Goal: Task Accomplishment & Management: Manage account settings

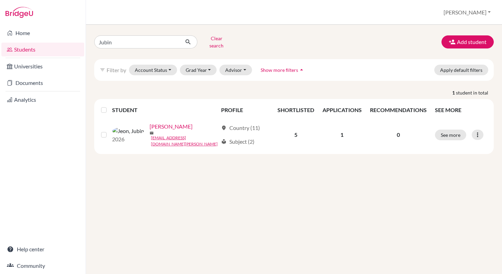
click at [35, 49] on link "Students" at bounding box center [42, 50] width 83 height 14
drag, startPoint x: 118, startPoint y: 42, endPoint x: 85, endPoint y: 41, distance: 33.7
click at [85, 41] on div "Home Students Universities Documents Analytics Help center Community Students o…" at bounding box center [251, 137] width 502 height 274
click at [217, 40] on button "Clear search" at bounding box center [216, 42] width 38 height 18
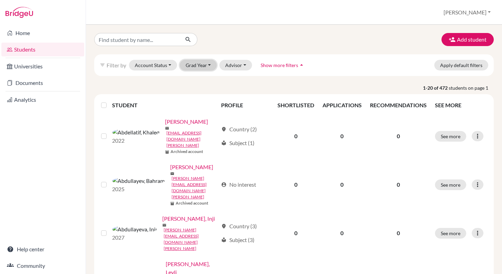
click at [207, 65] on button "Grad Year" at bounding box center [198, 65] width 37 height 11
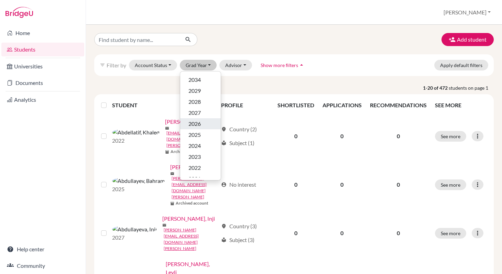
click at [199, 123] on span "2026" at bounding box center [194, 124] width 12 height 8
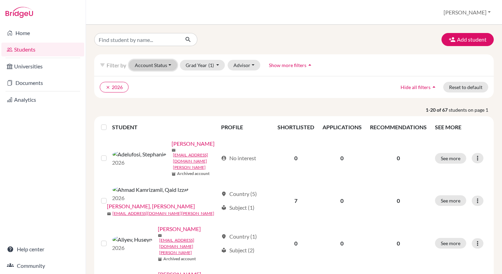
click at [172, 64] on button "Account Status" at bounding box center [153, 65] width 48 height 11
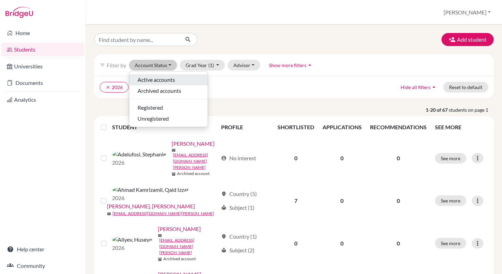
click at [167, 79] on span "Active accounts" at bounding box center [155, 80] width 37 height 8
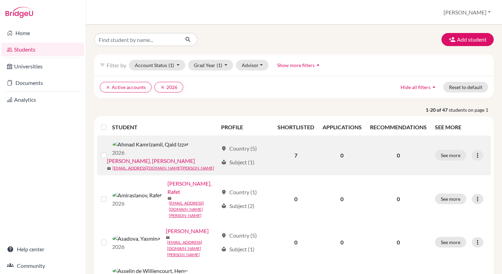
click at [195, 157] on link "[PERSON_NAME], [PERSON_NAME]" at bounding box center [151, 161] width 88 height 8
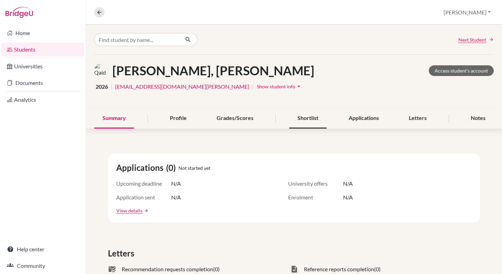
click at [310, 121] on div "Shortlist" at bounding box center [307, 118] width 37 height 20
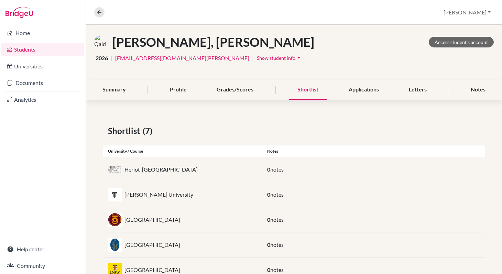
scroll to position [21, 0]
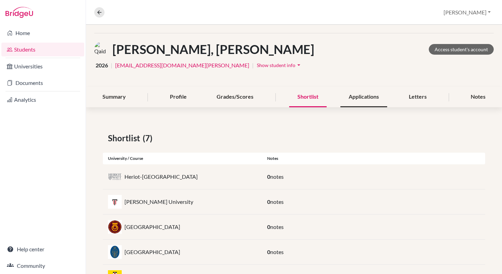
click at [364, 95] on div "Applications" at bounding box center [363, 97] width 47 height 20
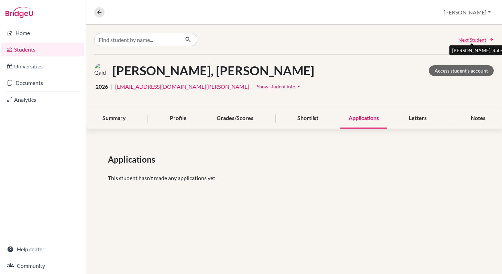
click at [467, 40] on span "Next Student" at bounding box center [472, 39] width 28 height 7
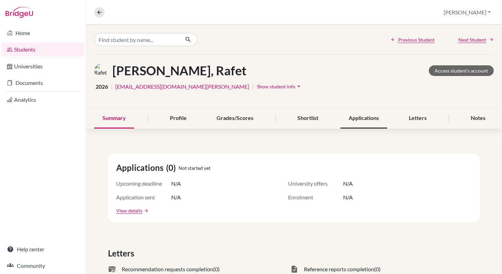
click at [359, 117] on div "Applications" at bounding box center [363, 118] width 47 height 20
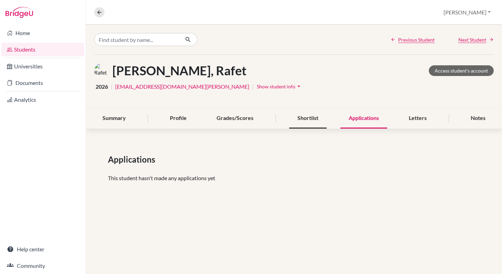
click at [311, 122] on div "Shortlist" at bounding box center [307, 118] width 37 height 20
click at [471, 43] on div "Previous Student Next Student" at bounding box center [294, 40] width 416 height 30
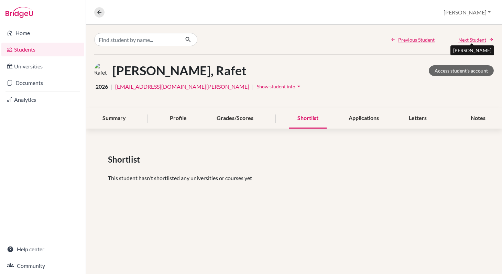
click at [472, 37] on span "Next Student" at bounding box center [472, 39] width 28 height 7
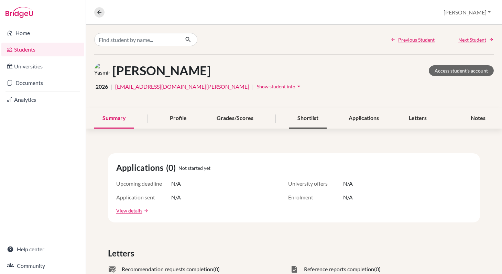
click at [315, 117] on div "Shortlist" at bounding box center [307, 118] width 37 height 20
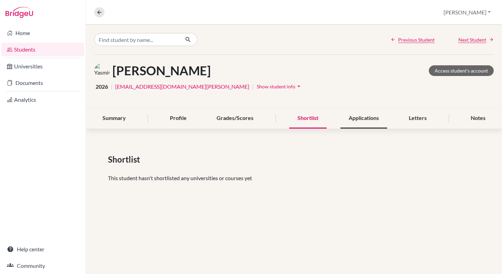
click at [359, 117] on div "Applications" at bounding box center [363, 118] width 47 height 20
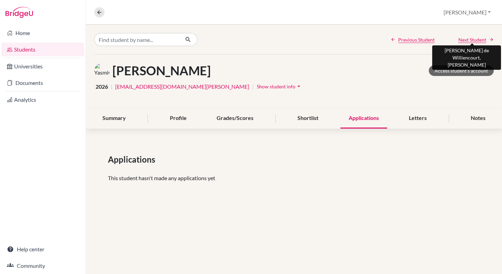
click at [471, 42] on span "Next Student" at bounding box center [472, 39] width 28 height 7
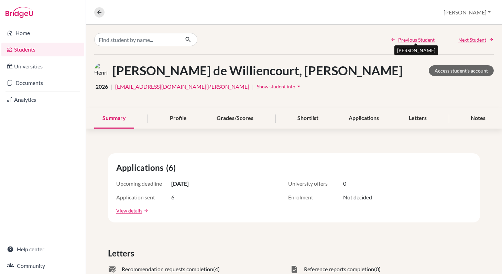
click at [424, 37] on span "Previous Student" at bounding box center [416, 39] width 36 height 7
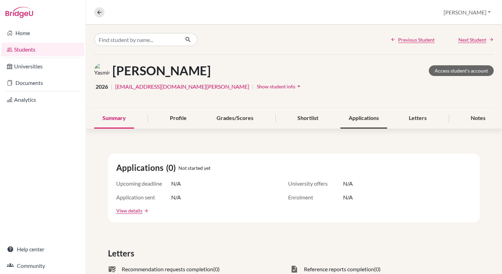
click at [365, 117] on div "Applications" at bounding box center [363, 118] width 47 height 20
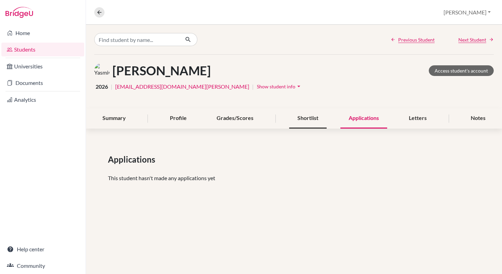
click at [319, 121] on div "Shortlist" at bounding box center [307, 118] width 37 height 20
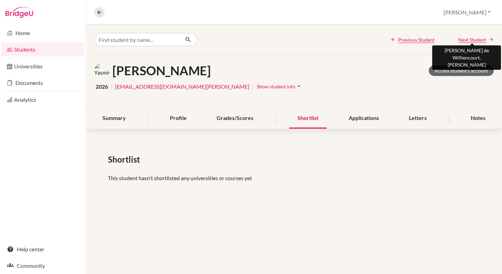
click at [476, 39] on span "Next Student" at bounding box center [472, 39] width 28 height 7
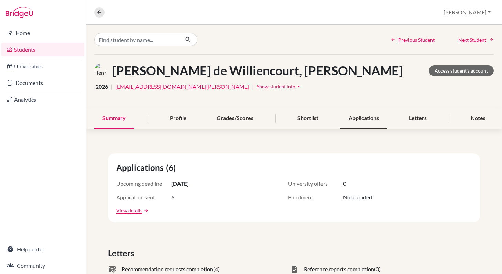
click at [371, 120] on div "Applications" at bounding box center [363, 118] width 47 height 20
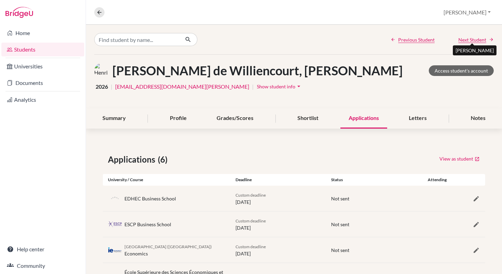
click at [474, 40] on span "Next Student" at bounding box center [472, 39] width 28 height 7
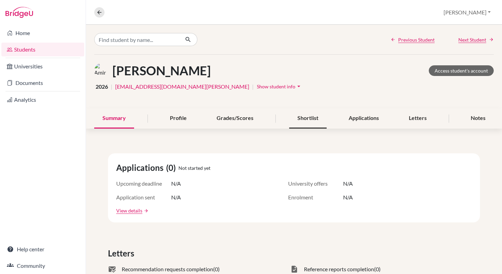
click at [307, 119] on div "Shortlist" at bounding box center [307, 118] width 37 height 20
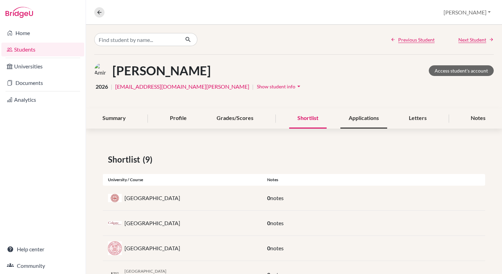
click at [364, 122] on div "Applications" at bounding box center [363, 118] width 47 height 20
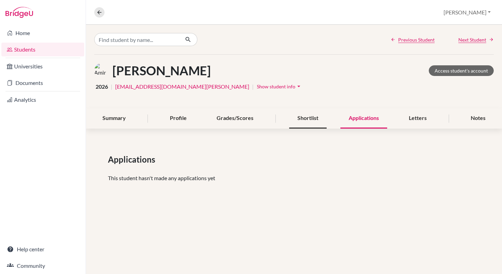
click at [308, 121] on div "Shortlist" at bounding box center [307, 118] width 37 height 20
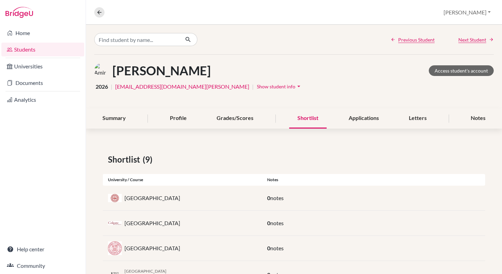
click at [48, 52] on link "Students" at bounding box center [42, 50] width 83 height 14
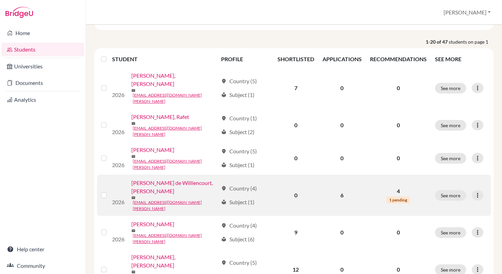
scroll to position [85, 0]
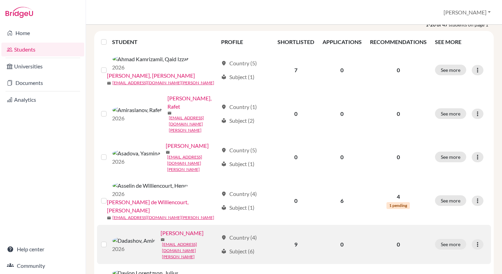
click at [109, 240] on label at bounding box center [109, 240] width 0 height 0
click at [0, 0] on input "checkbox" at bounding box center [0, 0] width 0 height 0
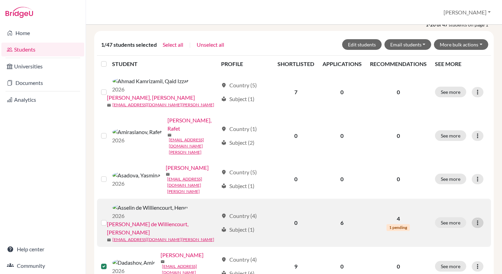
click at [475, 219] on icon at bounding box center [477, 222] width 7 height 7
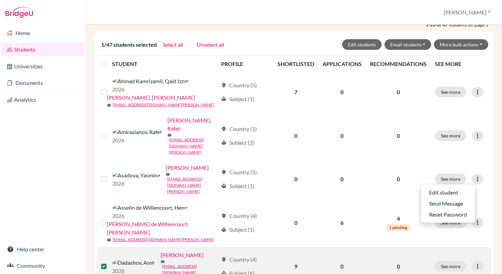
click at [368, 247] on td "0" at bounding box center [398, 266] width 65 height 39
click at [478, 263] on icon at bounding box center [477, 266] width 7 height 7
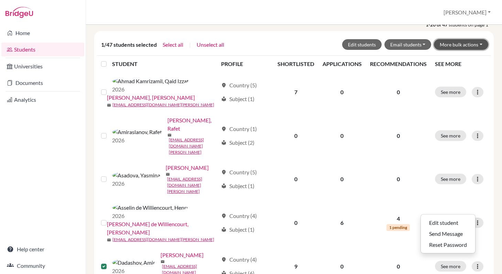
click at [483, 46] on button "More bulk actions" at bounding box center [461, 44] width 54 height 11
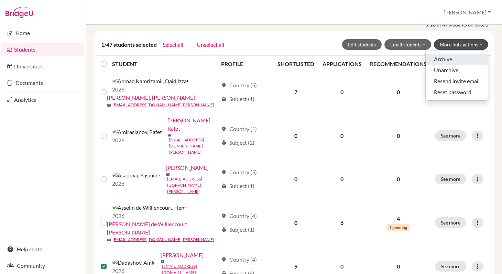
click at [450, 59] on button "Archive" at bounding box center [457, 59] width 62 height 11
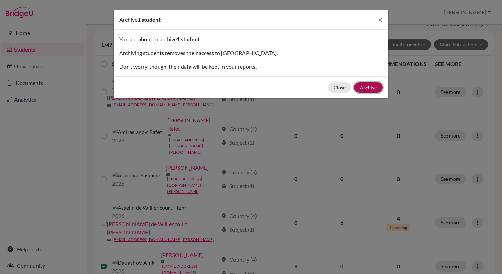
click at [371, 88] on button "Archive" at bounding box center [368, 87] width 29 height 11
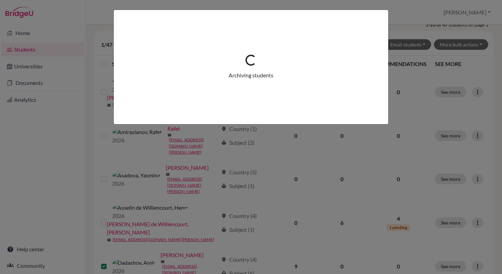
scroll to position [0, 0]
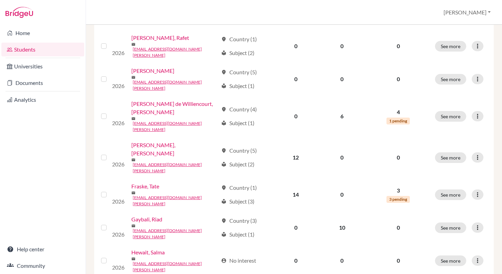
scroll to position [178, 0]
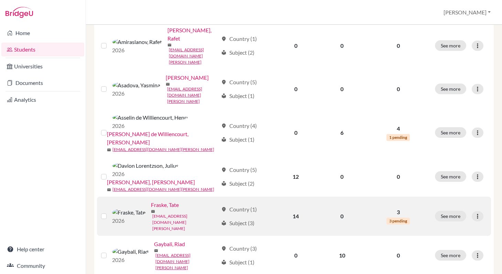
click at [152, 213] on link "[EMAIL_ADDRESS][DOMAIN_NAME][PERSON_NAME]" at bounding box center [185, 222] width 66 height 19
click at [151, 200] on link "Fraske, Tate" at bounding box center [165, 204] width 28 height 8
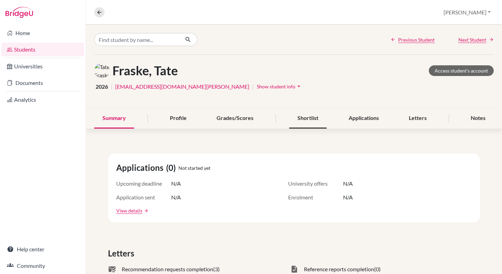
click at [310, 121] on div "Shortlist" at bounding box center [307, 118] width 37 height 20
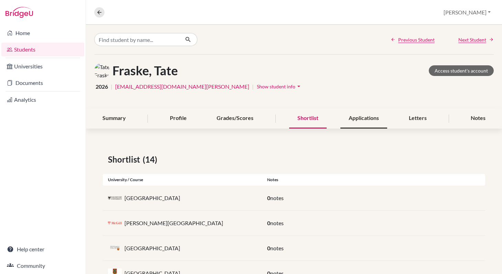
click at [359, 120] on div "Applications" at bounding box center [363, 118] width 47 height 20
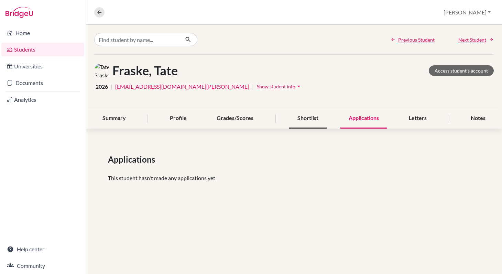
click at [318, 123] on div "Shortlist" at bounding box center [307, 118] width 37 height 20
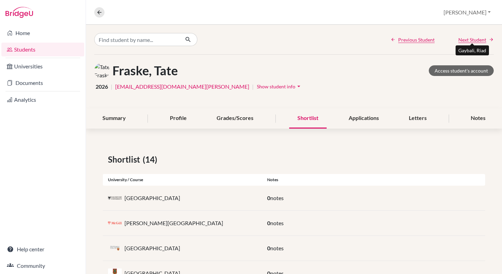
click at [464, 41] on span "Next Student" at bounding box center [472, 39] width 28 height 7
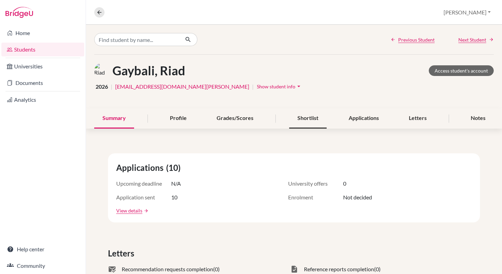
click at [316, 119] on div "Shortlist" at bounding box center [307, 118] width 37 height 20
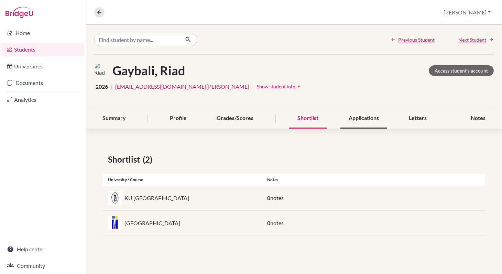
click at [353, 119] on div "Applications" at bounding box center [363, 118] width 47 height 20
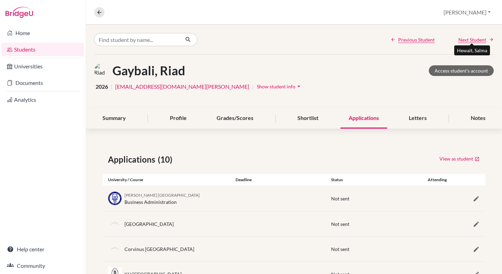
click at [474, 40] on span "Next Student" at bounding box center [472, 39] width 28 height 7
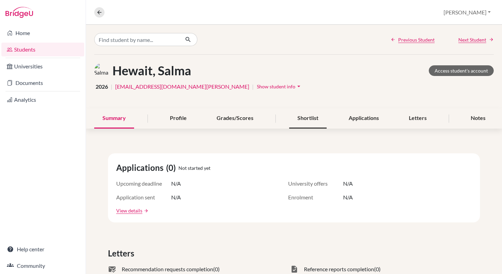
click at [312, 114] on div "Shortlist" at bounding box center [307, 118] width 37 height 20
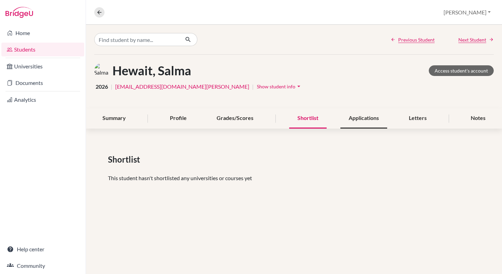
click at [367, 115] on div "Applications" at bounding box center [363, 118] width 47 height 20
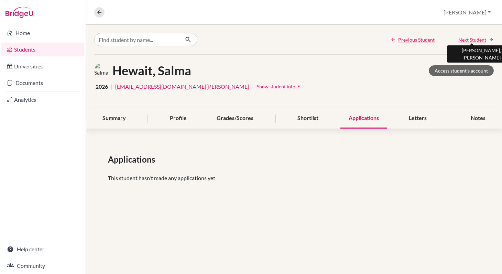
click at [473, 41] on span "Next Student" at bounding box center [472, 39] width 28 height 7
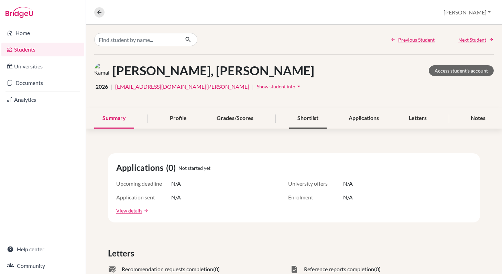
click at [317, 118] on div "Shortlist" at bounding box center [307, 118] width 37 height 20
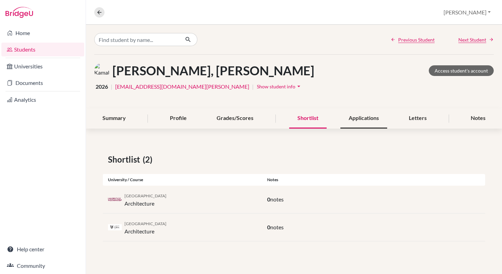
click at [370, 117] on div "Applications" at bounding box center [363, 118] width 47 height 20
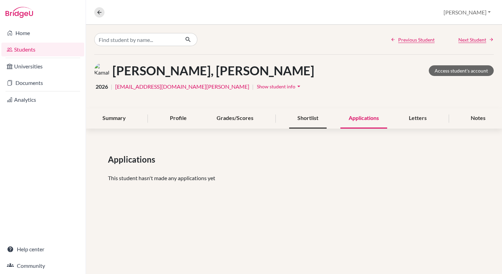
click at [308, 122] on div "Shortlist" at bounding box center [307, 118] width 37 height 20
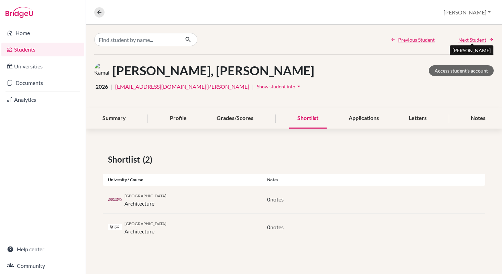
click at [473, 42] on span "Next Student" at bounding box center [472, 39] width 28 height 7
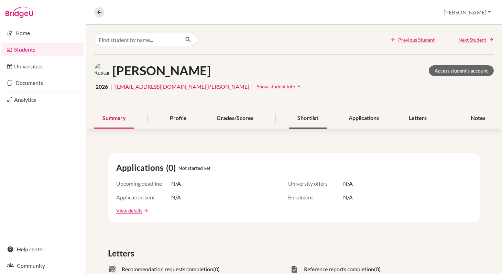
click at [308, 125] on div "Shortlist" at bounding box center [307, 118] width 37 height 20
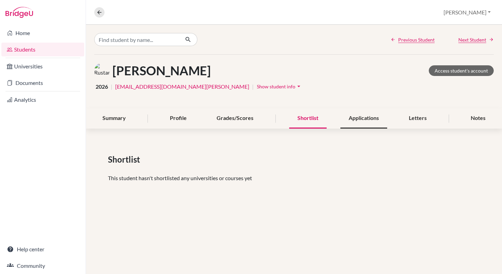
click at [369, 119] on div "Applications" at bounding box center [363, 118] width 47 height 20
drag, startPoint x: 221, startPoint y: 72, endPoint x: 176, endPoint y: 69, distance: 45.8
click at [176, 69] on div "Ibrahimov, Rustam Access student's account" at bounding box center [293, 70] width 399 height 15
copy h1 "Rustam"
click at [23, 52] on link "Students" at bounding box center [42, 50] width 83 height 14
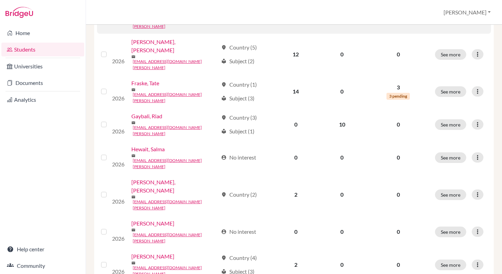
scroll to position [256, 0]
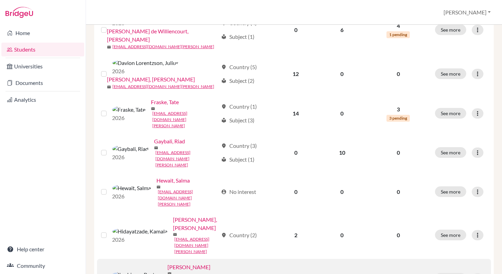
click at [109, 274] on label at bounding box center [109, 274] width 0 height 0
click at [0, 0] on input "checkbox" at bounding box center [0, 0] width 0 height 0
click at [477, 273] on div at bounding box center [478, 278] width 12 height 10
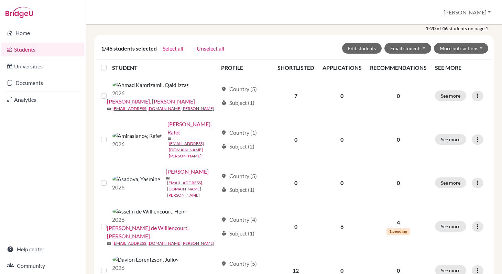
scroll to position [64, 0]
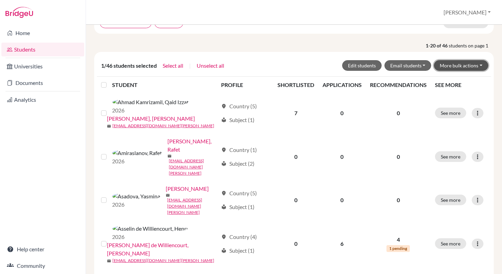
click at [483, 65] on button "More bulk actions" at bounding box center [461, 65] width 54 height 11
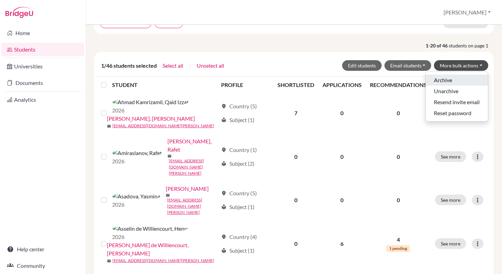
click at [466, 83] on button "Archive" at bounding box center [457, 80] width 62 height 11
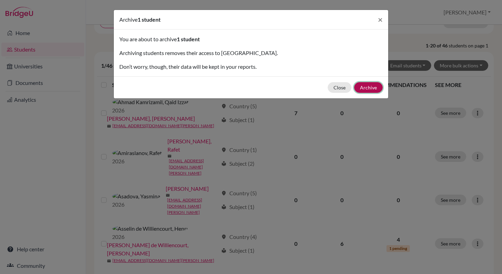
click at [372, 88] on button "Archive" at bounding box center [368, 87] width 29 height 11
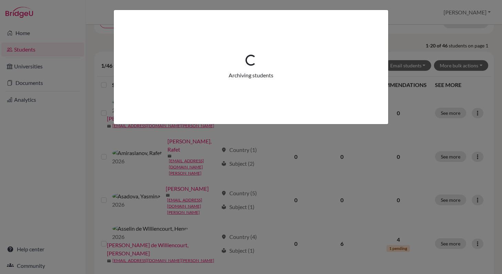
scroll to position [0, 0]
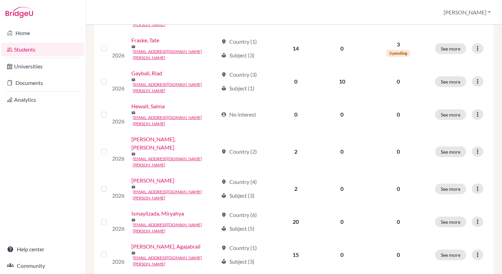
scroll to position [330, 0]
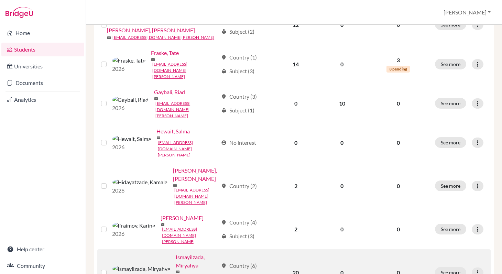
click at [176, 253] on link "Ismayilzada, Miryahya" at bounding box center [197, 261] width 42 height 16
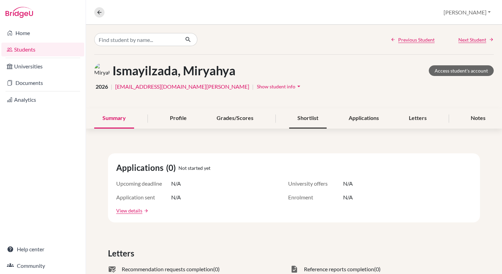
click at [309, 119] on div "Shortlist" at bounding box center [307, 118] width 37 height 20
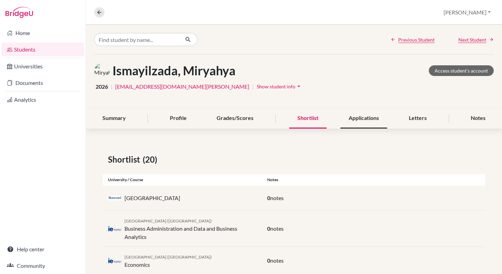
click at [365, 117] on div "Applications" at bounding box center [363, 118] width 47 height 20
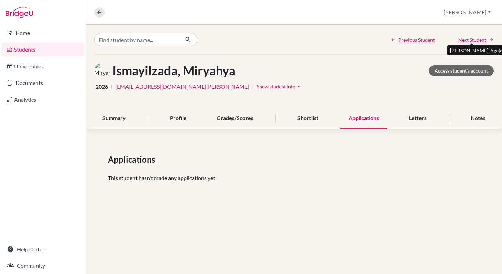
click at [478, 40] on span "Next Student" at bounding box center [472, 39] width 28 height 7
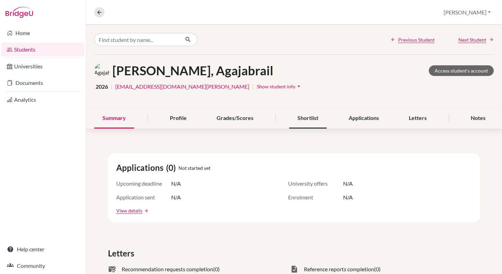
click at [312, 119] on div "Shortlist" at bounding box center [307, 118] width 37 height 20
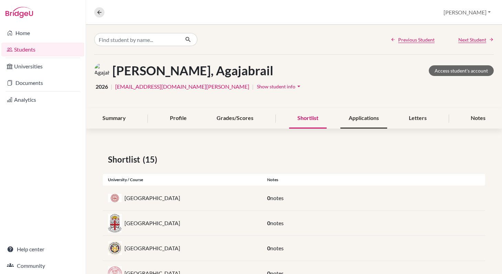
click at [363, 121] on div "Applications" at bounding box center [363, 118] width 47 height 20
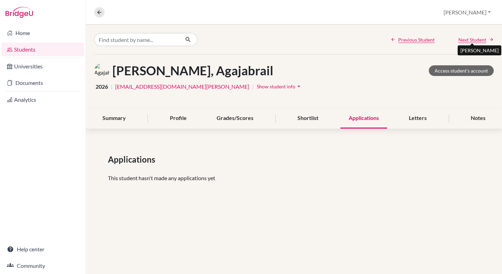
click at [477, 40] on span "Next Student" at bounding box center [472, 39] width 28 height 7
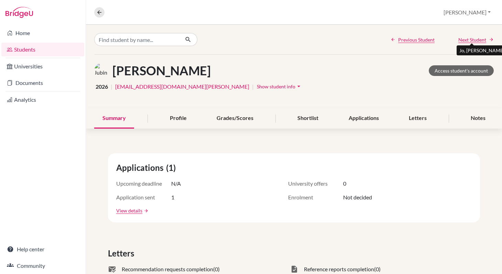
click at [477, 40] on span "Next Student" at bounding box center [472, 39] width 28 height 7
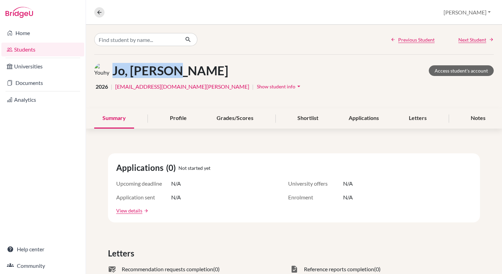
drag, startPoint x: 183, startPoint y: 72, endPoint x: 113, endPoint y: 71, distance: 69.1
click at [113, 71] on div "Jo, Youhyun Access student's account" at bounding box center [293, 70] width 399 height 15
copy h1 "Jo, [PERSON_NAME]"
click at [27, 50] on link "Students" at bounding box center [42, 50] width 83 height 14
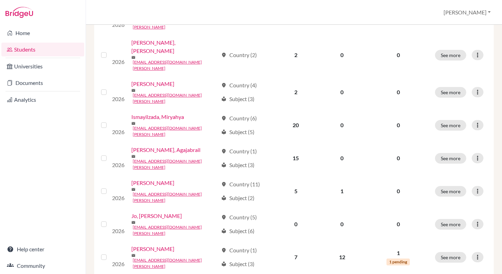
scroll to position [390, 0]
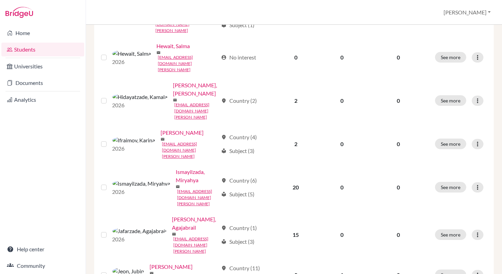
click at [0, 0] on input "checkbox" at bounding box center [0, 0] width 0 height 0
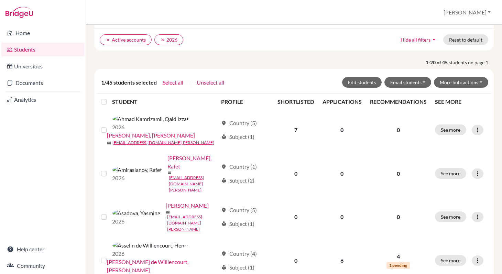
scroll to position [46, 0]
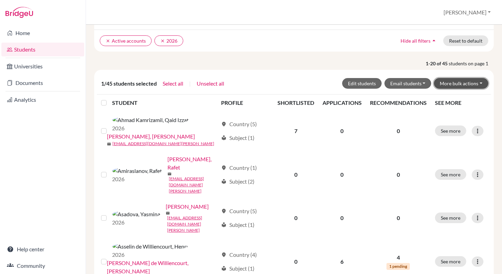
click at [466, 82] on button "More bulk actions" at bounding box center [461, 83] width 54 height 11
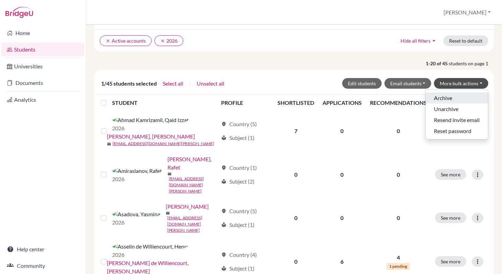
click at [443, 99] on button "Archive" at bounding box center [457, 97] width 62 height 11
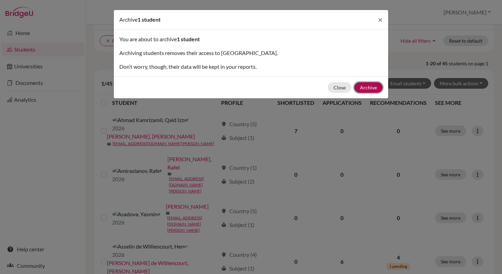
click at [369, 88] on button "Archive" at bounding box center [368, 87] width 29 height 11
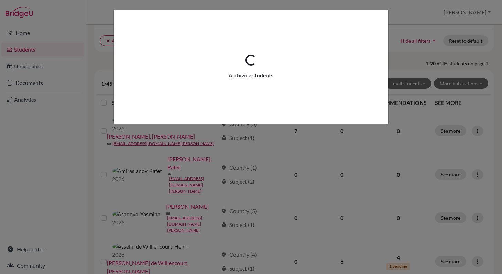
scroll to position [0, 0]
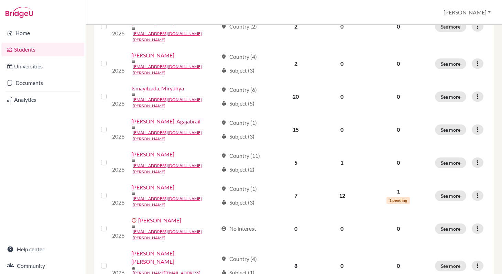
scroll to position [467, 0]
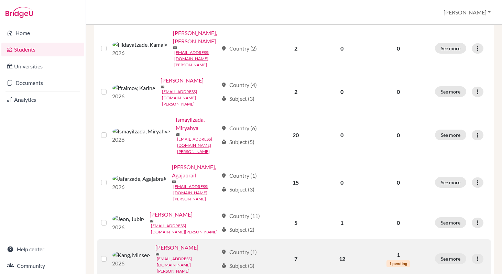
click at [157, 256] on link "[EMAIL_ADDRESS][DOMAIN_NAME][PERSON_NAME]" at bounding box center [187, 265] width 61 height 19
click at [155, 243] on link "[PERSON_NAME]" at bounding box center [176, 247] width 43 height 8
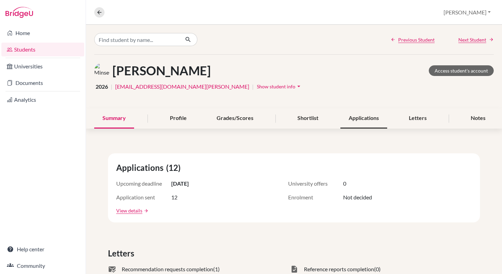
click at [352, 120] on div "Applications" at bounding box center [363, 118] width 47 height 20
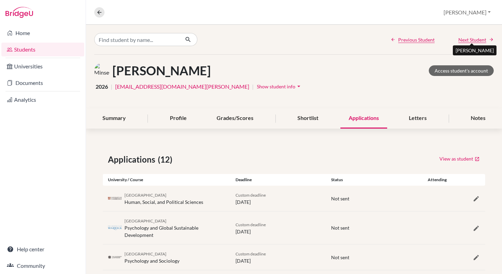
click at [471, 40] on span "Next Student" at bounding box center [472, 39] width 28 height 7
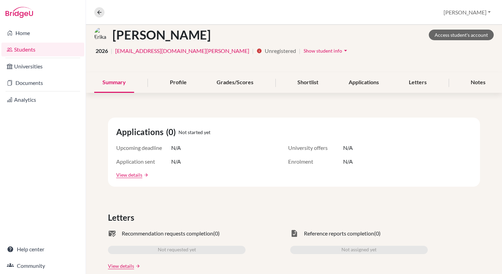
scroll to position [47, 0]
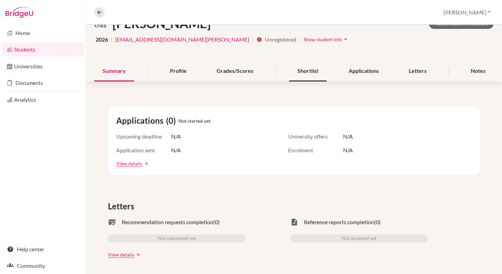
click at [308, 68] on div "Shortlist" at bounding box center [307, 71] width 37 height 20
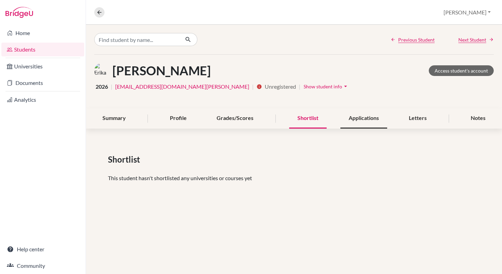
click at [357, 121] on div "Applications" at bounding box center [363, 118] width 47 height 20
drag, startPoint x: 199, startPoint y: 75, endPoint x: 170, endPoint y: 74, distance: 28.9
click at [170, 74] on div "Khalilova, Erika Access student's account" at bounding box center [293, 70] width 399 height 15
copy h1 "Erika"
click at [15, 51] on link "Students" at bounding box center [42, 50] width 83 height 14
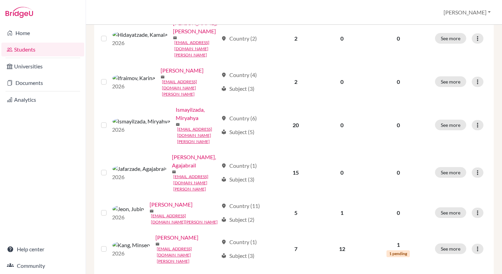
scroll to position [457, 0]
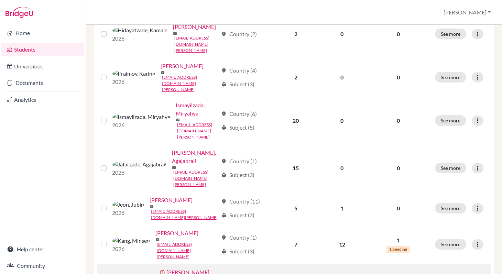
click at [109, 274] on label at bounding box center [109, 279] width 0 height 0
click at [0, 0] on input "checkbox" at bounding box center [0, 0] width 0 height 0
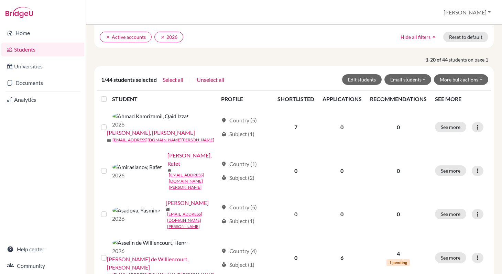
scroll to position [0, 0]
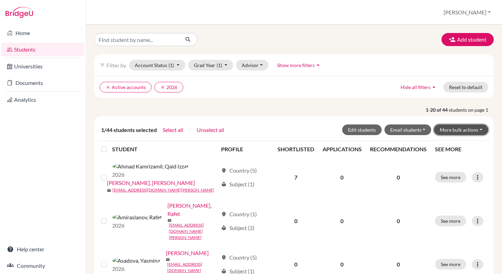
click at [478, 132] on button "More bulk actions" at bounding box center [461, 129] width 54 height 11
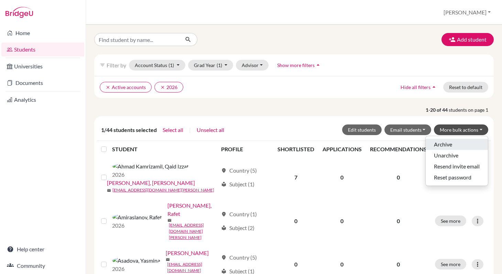
click at [457, 148] on button "Archive" at bounding box center [457, 144] width 62 height 11
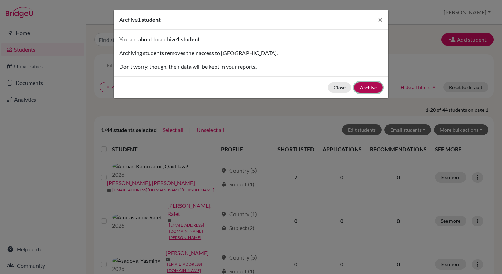
click at [372, 89] on button "Archive" at bounding box center [368, 87] width 29 height 11
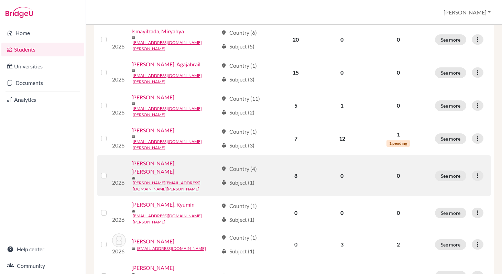
scroll to position [499, 0]
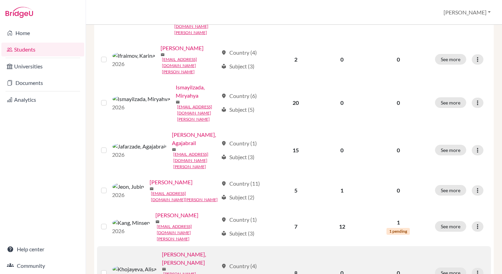
click at [167, 250] on link "[PERSON_NAME], [PERSON_NAME]" at bounding box center [190, 258] width 56 height 16
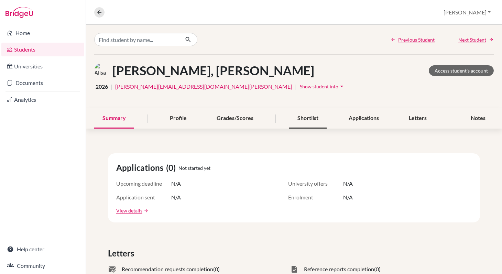
click at [313, 122] on div "Shortlist" at bounding box center [307, 118] width 37 height 20
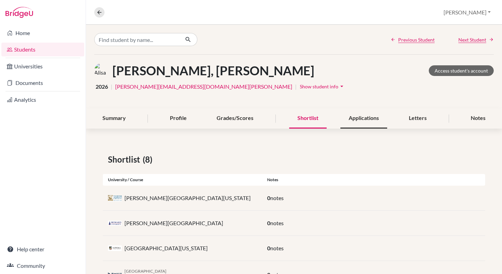
click at [358, 123] on div "Applications" at bounding box center [363, 118] width 47 height 20
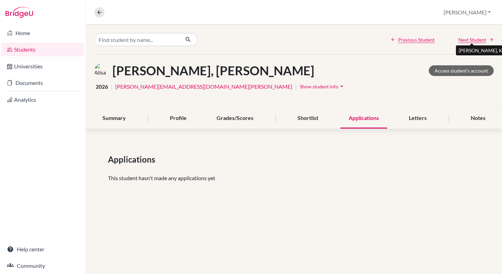
click at [470, 42] on span "Next Student" at bounding box center [472, 39] width 28 height 7
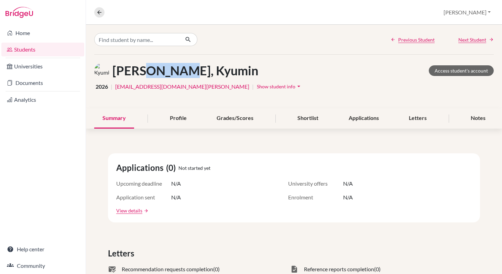
drag, startPoint x: 186, startPoint y: 71, endPoint x: 143, endPoint y: 71, distance: 42.6
click at [143, 71] on div "Kim, Kyumin Access student's account" at bounding box center [293, 70] width 399 height 15
copy h1 "Kyumin"
click at [37, 53] on link "Students" at bounding box center [42, 50] width 83 height 14
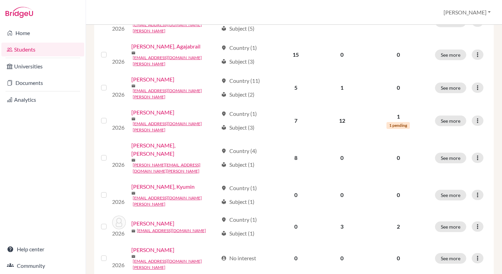
scroll to position [489, 0]
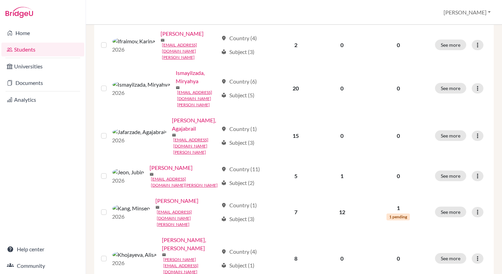
click at [0, 0] on input "checkbox" at bounding box center [0, 0] width 0 height 0
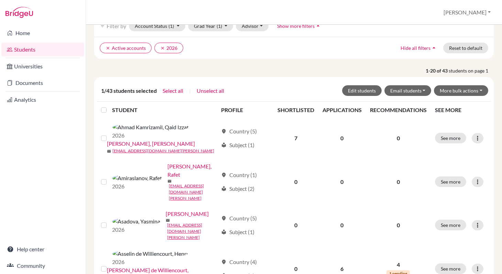
scroll to position [0, 0]
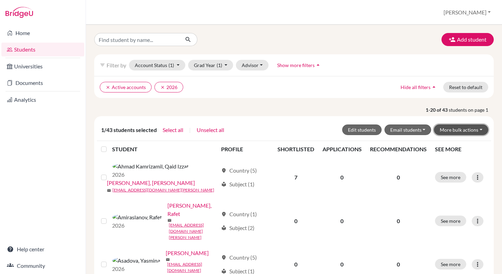
click at [479, 127] on button "More bulk actions" at bounding box center [461, 129] width 54 height 11
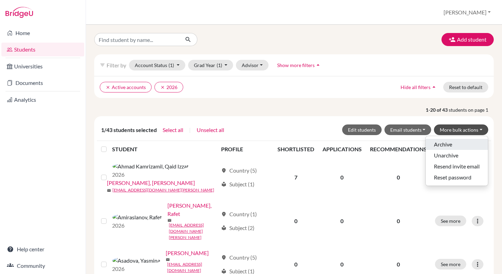
click at [466, 143] on button "Archive" at bounding box center [457, 144] width 62 height 11
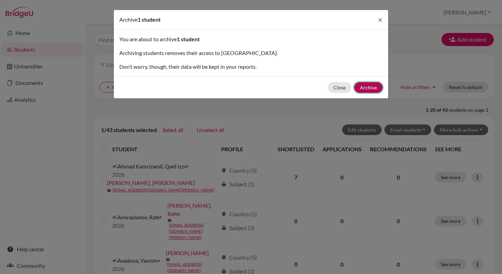
click at [370, 87] on button "Archive" at bounding box center [368, 87] width 29 height 11
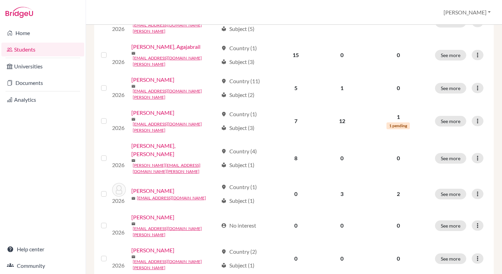
scroll to position [513, 0]
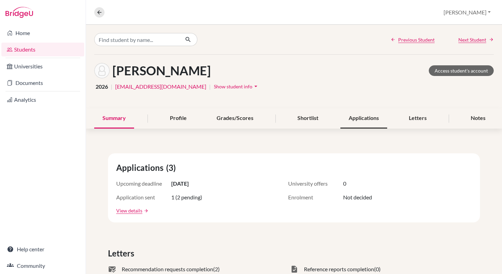
click at [361, 119] on div "Applications" at bounding box center [363, 118] width 47 height 20
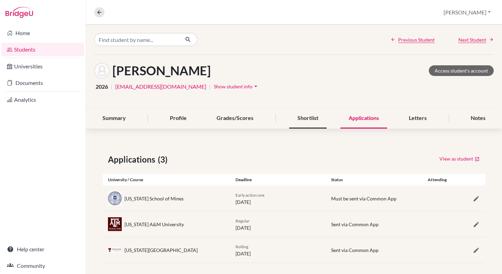
click at [316, 120] on div "Shortlist" at bounding box center [307, 118] width 37 height 20
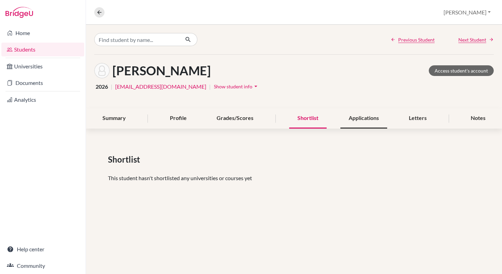
click at [355, 120] on div "Applications" at bounding box center [363, 118] width 47 height 20
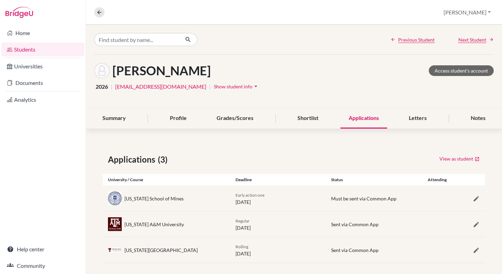
scroll to position [5, 0]
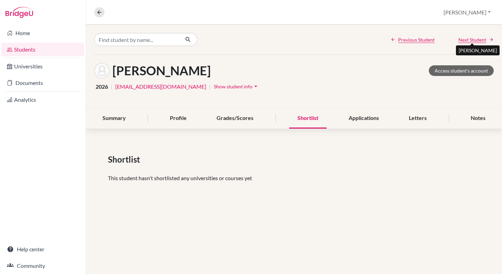
click at [481, 38] on span "Next Student" at bounding box center [472, 39] width 28 height 7
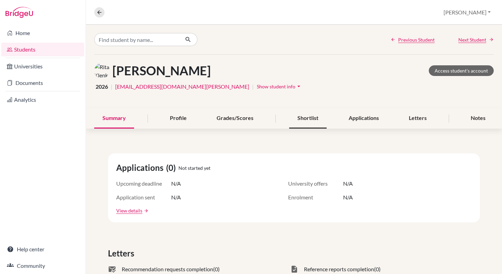
click at [309, 120] on div "Shortlist" at bounding box center [307, 118] width 37 height 20
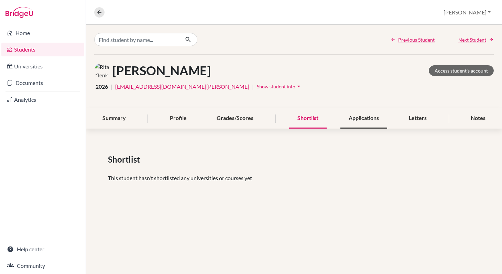
click at [362, 119] on div "Applications" at bounding box center [363, 118] width 47 height 20
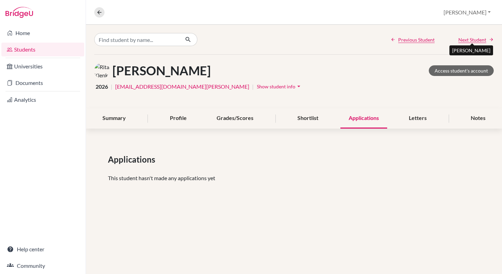
click at [476, 38] on span "Next Student" at bounding box center [472, 39] width 28 height 7
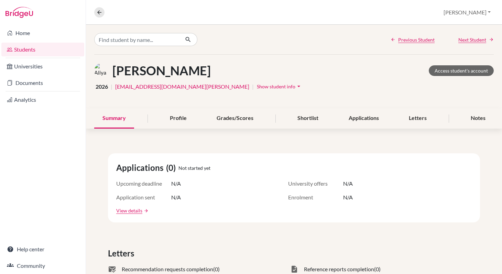
drag, startPoint x: 220, startPoint y: 73, endPoint x: 191, endPoint y: 75, distance: 28.3
click at [191, 75] on div "Mammadova, Aliya Access student's account" at bounding box center [293, 70] width 399 height 15
copy h1 "Aliya"
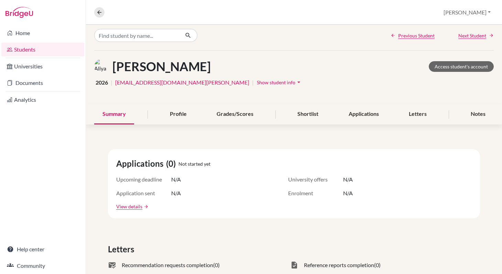
scroll to position [1, 0]
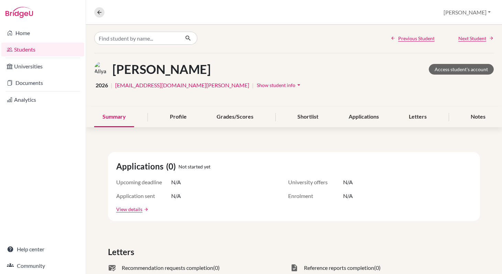
click at [28, 51] on link "Students" at bounding box center [42, 50] width 83 height 14
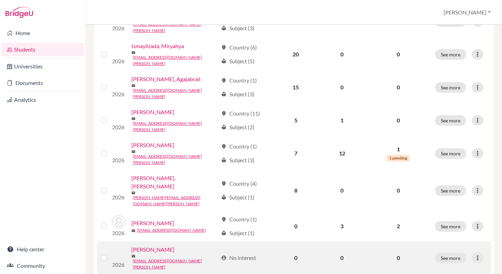
scroll to position [470, 0]
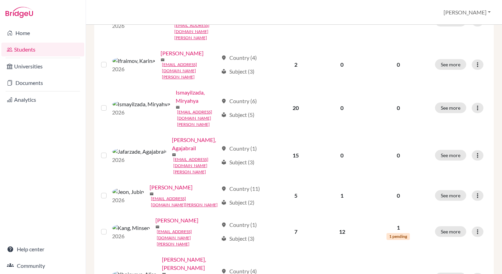
click at [0, 0] on input "checkbox" at bounding box center [0, 0] width 0 height 0
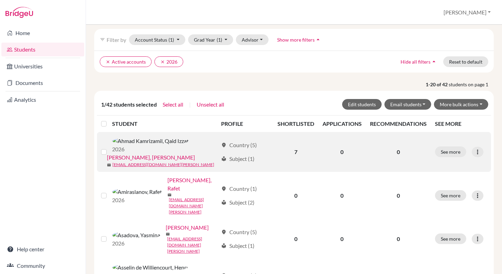
scroll to position [0, 0]
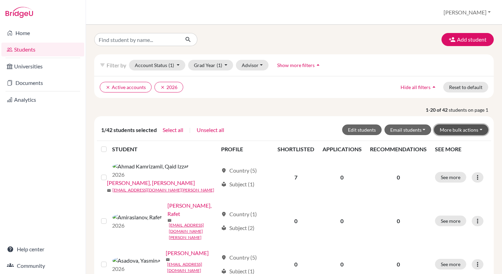
click at [480, 131] on button "More bulk actions" at bounding box center [461, 129] width 54 height 11
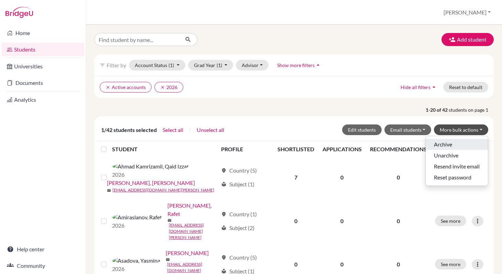
click at [459, 145] on button "Archive" at bounding box center [457, 144] width 62 height 11
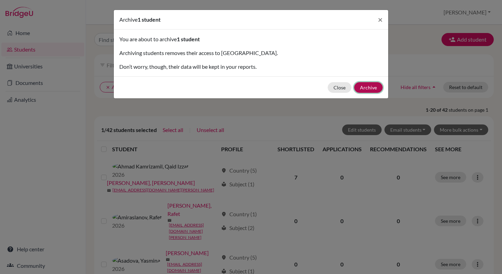
click at [367, 87] on button "Archive" at bounding box center [368, 87] width 29 height 11
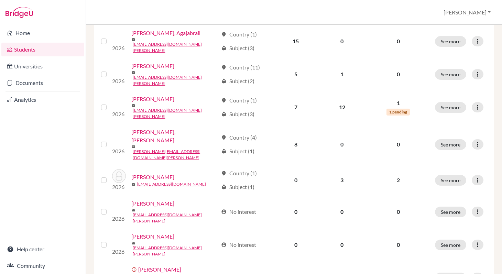
scroll to position [537, 0]
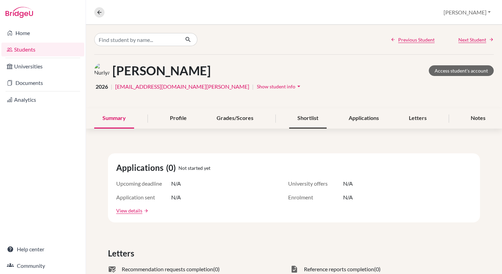
click at [308, 119] on div "Shortlist" at bounding box center [307, 118] width 37 height 20
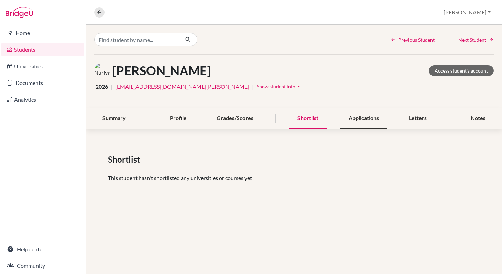
click at [355, 121] on div "Applications" at bounding box center [363, 118] width 47 height 20
drag, startPoint x: 234, startPoint y: 71, endPoint x: 193, endPoint y: 60, distance: 42.0
click at [192, 67] on div "Mammadova, Nuriya Access student's account" at bounding box center [293, 70] width 399 height 15
copy h1 "Nuriya"
click at [44, 49] on link "Students" at bounding box center [42, 50] width 83 height 14
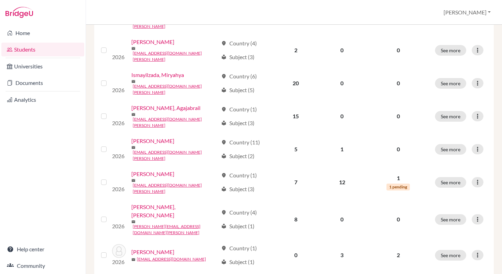
scroll to position [448, 0]
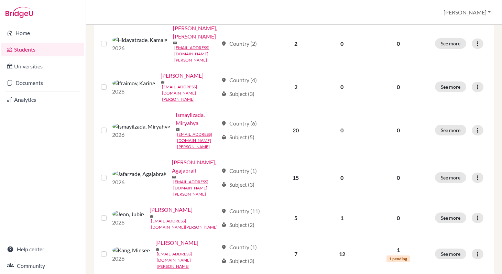
click at [0, 0] on input "checkbox" at bounding box center [0, 0] width 0 height 0
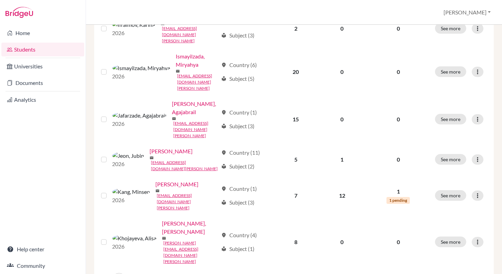
scroll to position [534, 0]
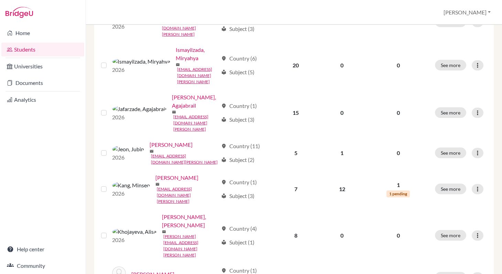
click at [0, 0] on input "checkbox" at bounding box center [0, 0] width 0 height 0
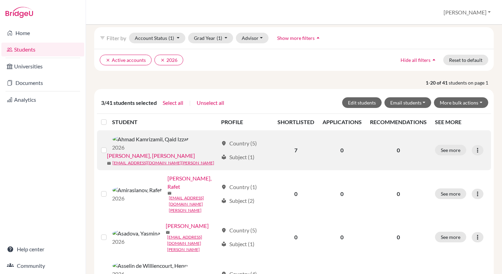
scroll to position [13, 0]
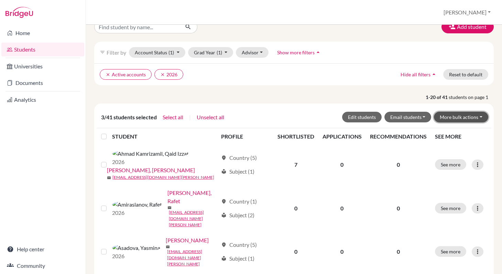
click at [459, 118] on button "More bulk actions" at bounding box center [461, 117] width 54 height 11
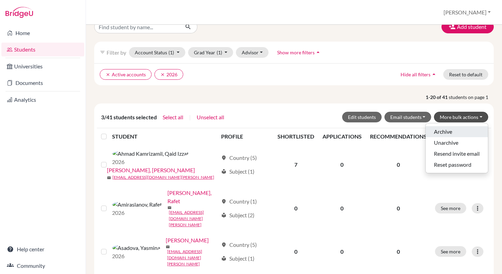
click at [445, 134] on button "Archive" at bounding box center [457, 131] width 62 height 11
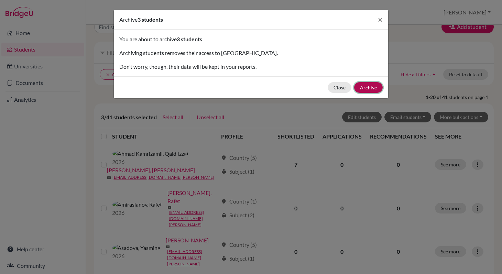
click at [368, 88] on button "Archive" at bounding box center [368, 87] width 29 height 11
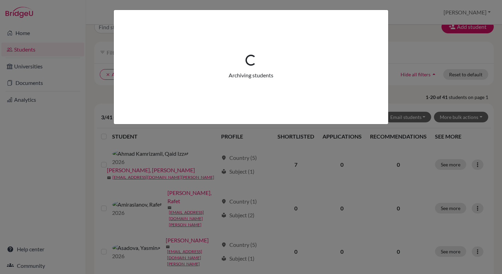
scroll to position [0, 0]
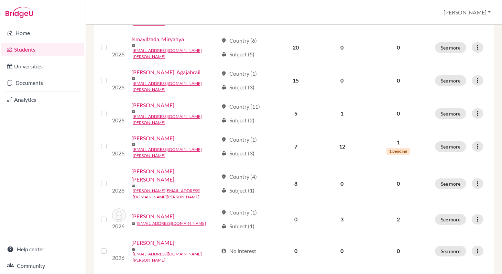
scroll to position [537, 0]
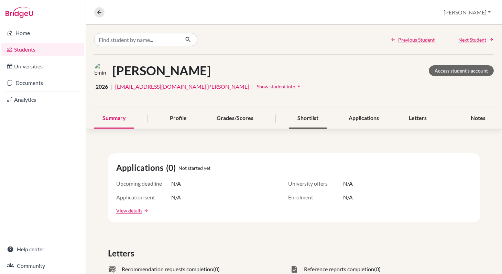
click at [302, 125] on div "Shortlist" at bounding box center [307, 118] width 37 height 20
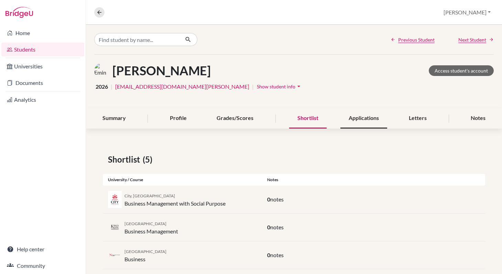
click at [355, 123] on div "Applications" at bounding box center [363, 118] width 47 height 20
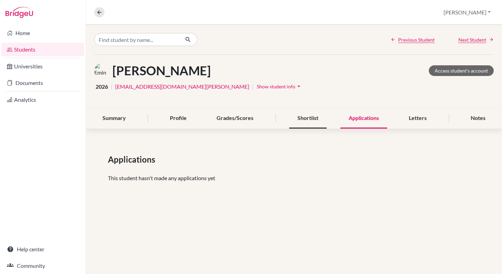
click at [319, 126] on div "Shortlist" at bounding box center [307, 118] width 37 height 20
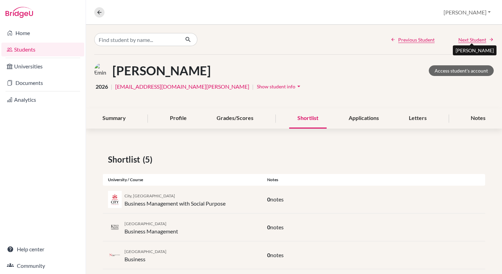
click at [481, 37] on span "Next Student" at bounding box center [472, 39] width 28 height 7
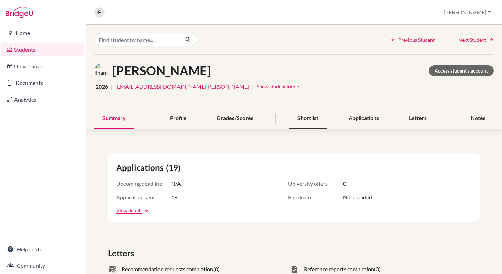
click at [311, 117] on div "Shortlist" at bounding box center [307, 118] width 37 height 20
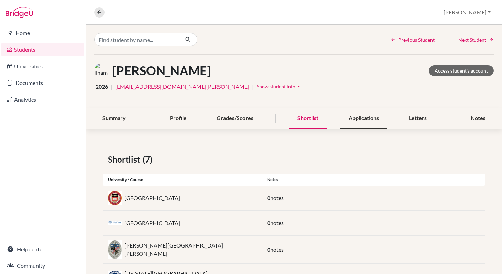
click at [365, 124] on div "Applications" at bounding box center [363, 118] width 47 height 20
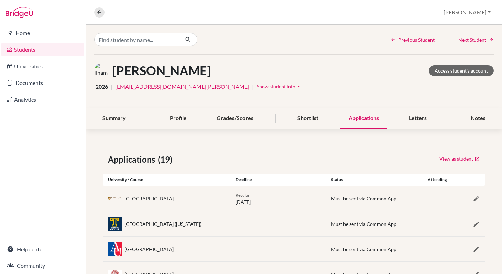
click at [44, 49] on link "Students" at bounding box center [42, 50] width 83 height 14
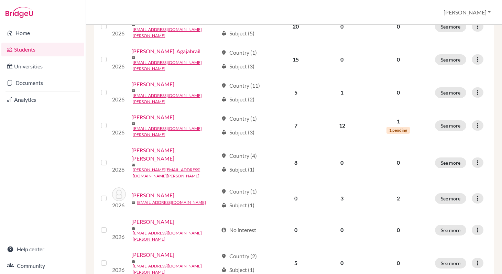
scroll to position [512, 0]
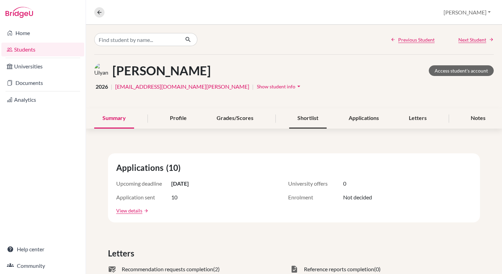
click at [311, 119] on div "Shortlist" at bounding box center [307, 118] width 37 height 20
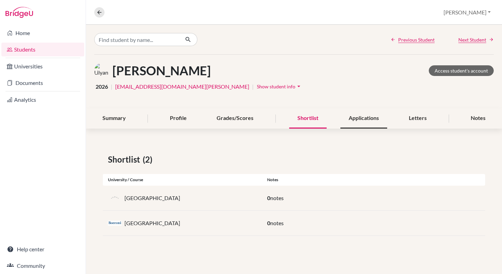
click at [352, 117] on div "Applications" at bounding box center [363, 118] width 47 height 20
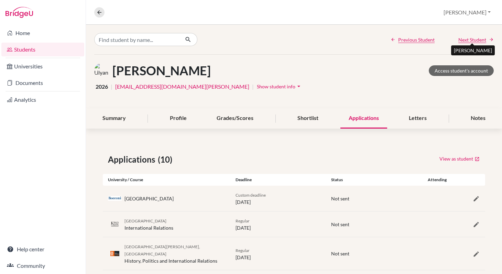
click at [476, 43] on div "[PERSON_NAME]" at bounding box center [473, 50] width 44 height 14
click at [475, 40] on span "Next Student" at bounding box center [472, 39] width 28 height 7
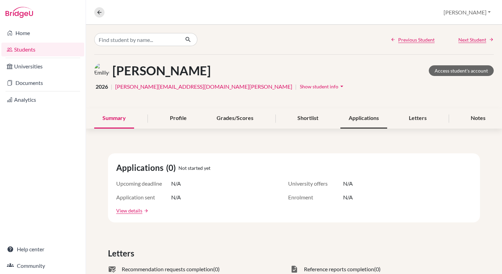
click at [362, 122] on div "Applications" at bounding box center [363, 118] width 47 height 20
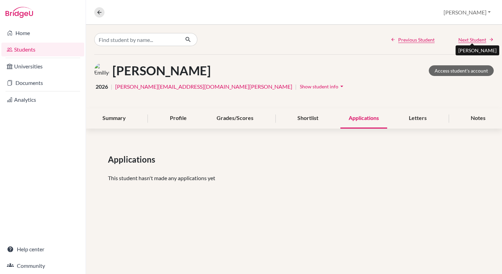
click at [464, 42] on span "Next Student" at bounding box center [472, 39] width 28 height 7
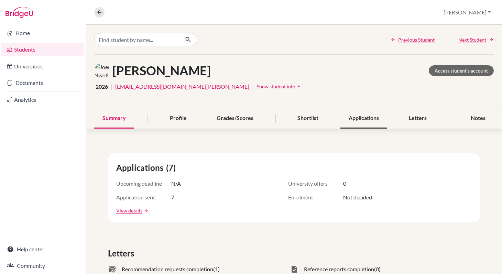
click at [360, 121] on div "Applications" at bounding box center [363, 118] width 47 height 20
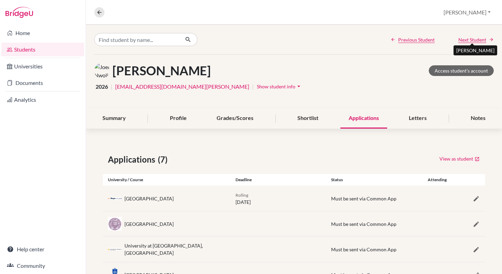
click at [476, 42] on span "Next Student" at bounding box center [472, 39] width 28 height 7
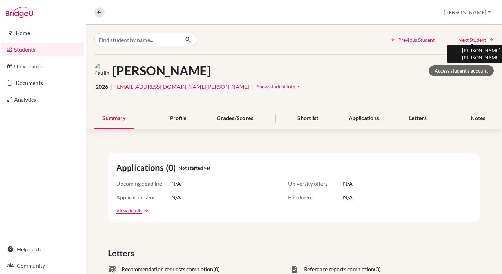
click at [471, 41] on span "Next Student" at bounding box center [472, 39] width 28 height 7
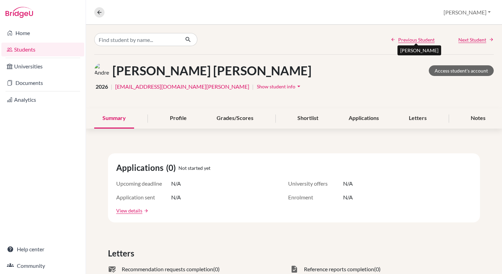
click at [418, 42] on span "Previous Student" at bounding box center [416, 39] width 36 height 7
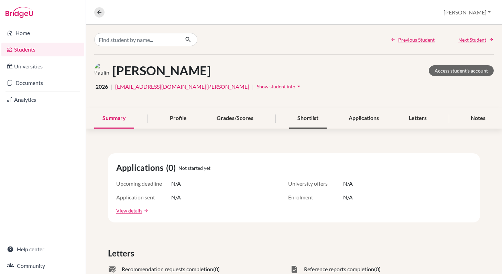
click at [306, 121] on div "Shortlist" at bounding box center [307, 118] width 37 height 20
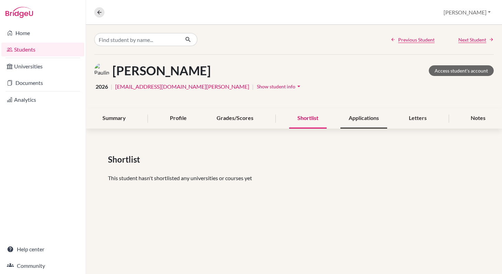
click at [360, 120] on div "Applications" at bounding box center [363, 118] width 47 height 20
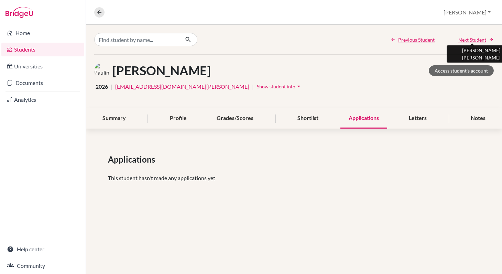
click at [472, 40] on span "Next Student" at bounding box center [472, 39] width 28 height 7
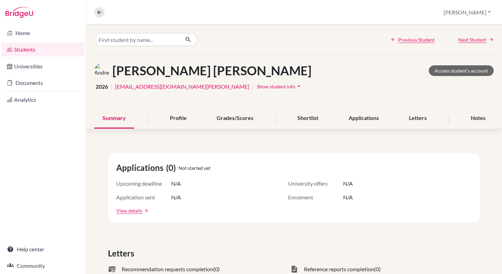
click at [49, 49] on link "Students" at bounding box center [42, 50] width 83 height 14
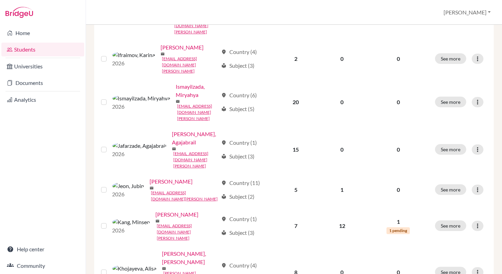
scroll to position [512, 0]
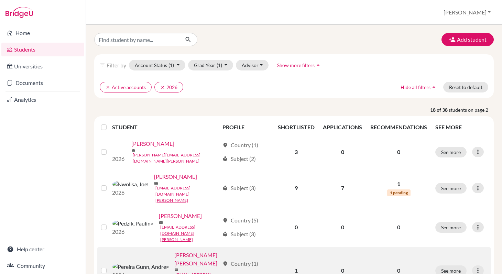
click at [109, 274] on label at bounding box center [109, 279] width 0 height 0
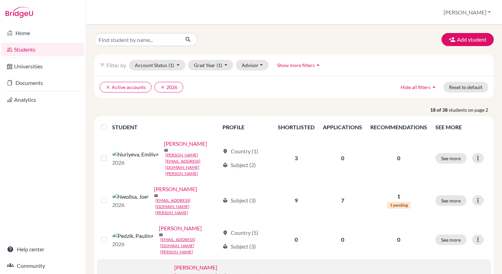
click at [0, 0] on input "checkbox" at bounding box center [0, 0] width 0 height 0
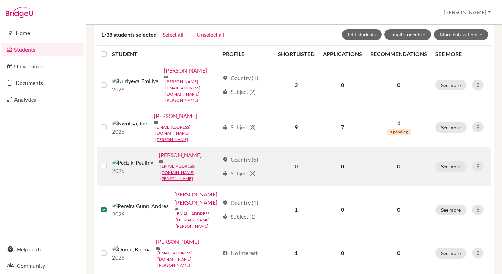
scroll to position [96, 0]
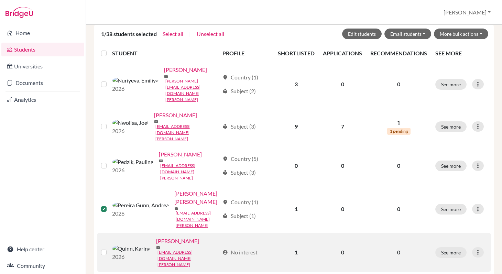
click at [109, 248] on label at bounding box center [109, 248] width 0 height 0
click at [0, 0] on input "checkbox" at bounding box center [0, 0] width 0 height 0
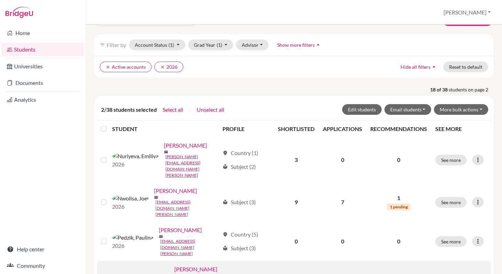
scroll to position [0, 0]
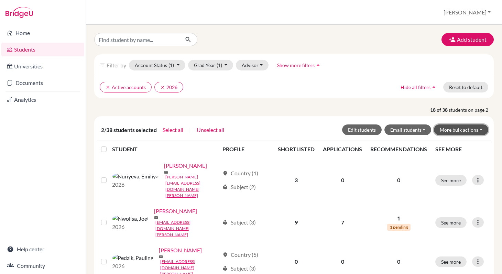
click at [468, 132] on button "More bulk actions" at bounding box center [461, 129] width 54 height 11
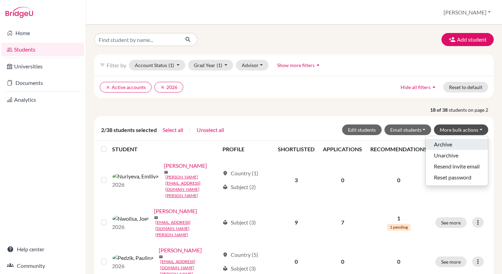
click at [449, 146] on button "Archive" at bounding box center [457, 144] width 62 height 11
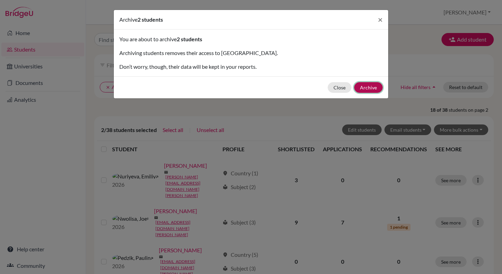
click at [374, 86] on button "Archive" at bounding box center [368, 87] width 29 height 11
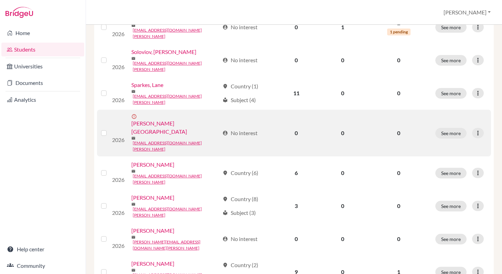
scroll to position [275, 0]
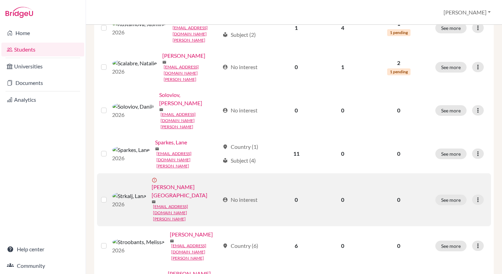
click at [159, 183] on link "[PERSON_NAME][GEOGRAPHIC_DATA]" at bounding box center [186, 191] width 68 height 16
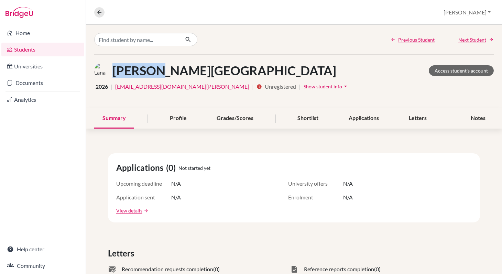
drag, startPoint x: 150, startPoint y: 71, endPoint x: 113, endPoint y: 73, distance: 36.4
click at [113, 73] on h1 "[PERSON_NAME][GEOGRAPHIC_DATA]" at bounding box center [224, 70] width 224 height 15
copy h1 "Strkalj"
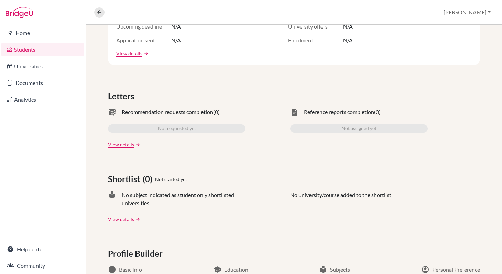
scroll to position [94, 0]
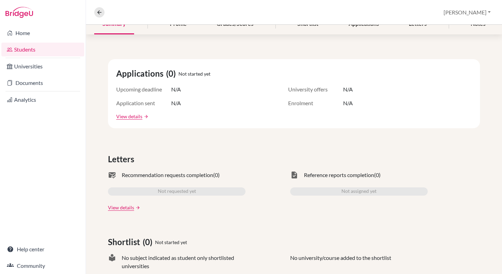
click at [53, 49] on link "Students" at bounding box center [42, 50] width 83 height 14
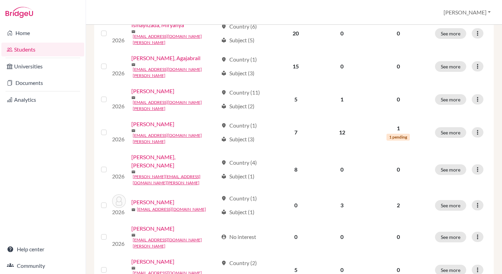
scroll to position [512, 0]
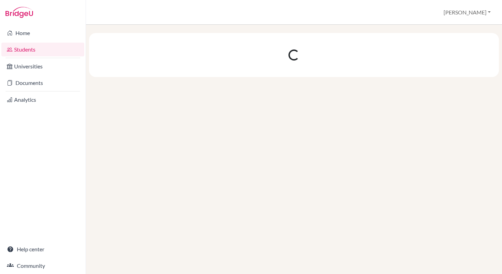
scroll to position [0, 0]
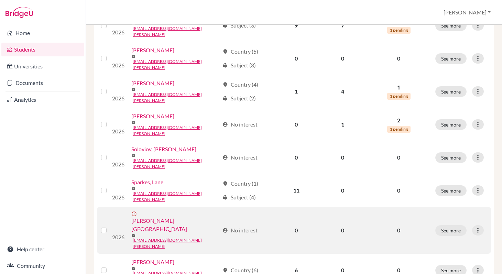
scroll to position [162, 0]
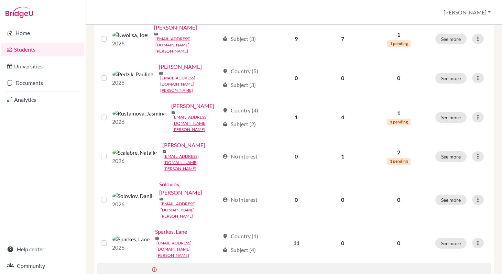
click at [0, 0] on input "checkbox" at bounding box center [0, 0] width 0 height 0
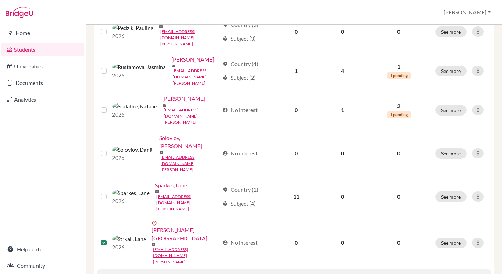
scroll to position [252, 0]
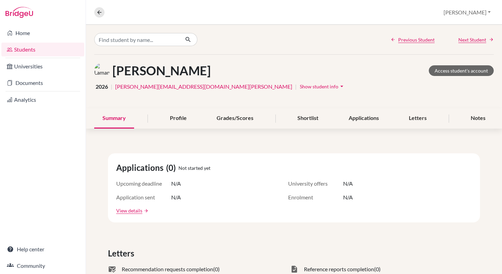
drag, startPoint x: 227, startPoint y: 72, endPoint x: 191, endPoint y: 71, distance: 36.4
click at [191, 71] on h1 "[PERSON_NAME]" at bounding box center [161, 70] width 98 height 15
copy h1 "Laman"
click at [28, 50] on link "Students" at bounding box center [42, 50] width 83 height 14
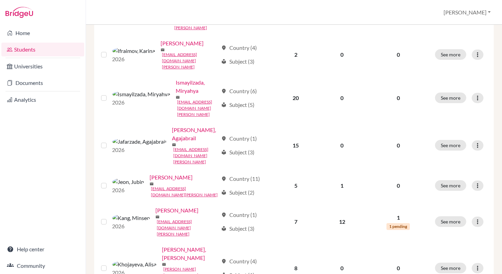
scroll to position [512, 0]
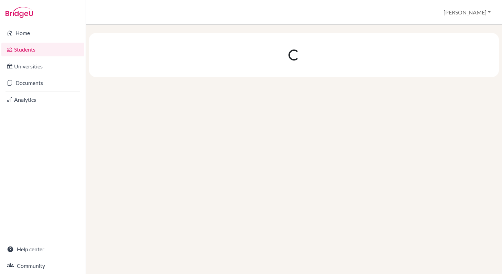
scroll to position [0, 0]
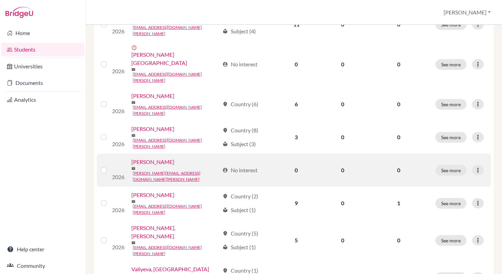
scroll to position [324, 0]
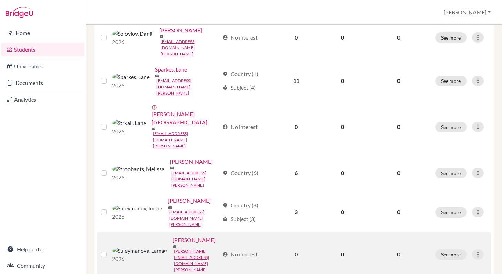
click at [109, 250] on label at bounding box center [109, 250] width 0 height 0
click at [0, 0] on input "checkbox" at bounding box center [0, 0] width 0 height 0
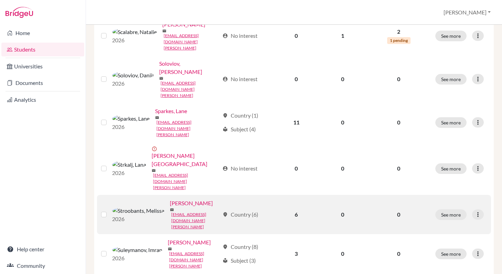
scroll to position [303, 0]
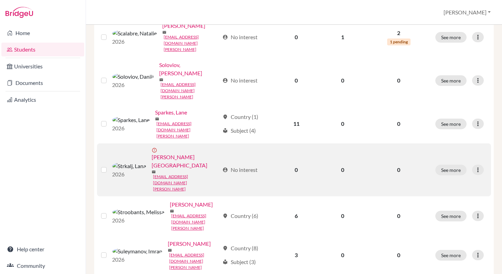
click at [109, 166] on label at bounding box center [109, 166] width 0 height 0
click at [0, 0] on input "checkbox" at bounding box center [0, 0] width 0 height 0
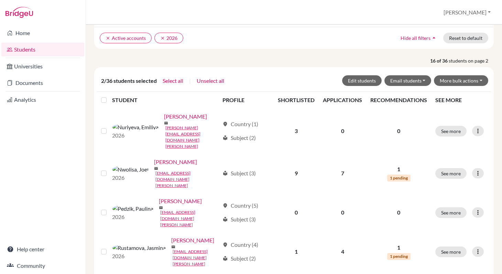
scroll to position [0, 0]
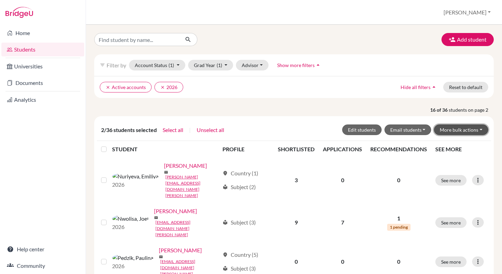
click at [476, 131] on button "More bulk actions" at bounding box center [461, 129] width 54 height 11
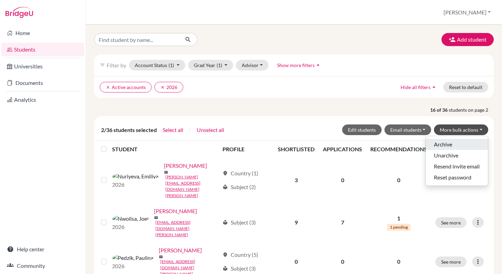
click at [451, 145] on button "Archive" at bounding box center [457, 144] width 62 height 11
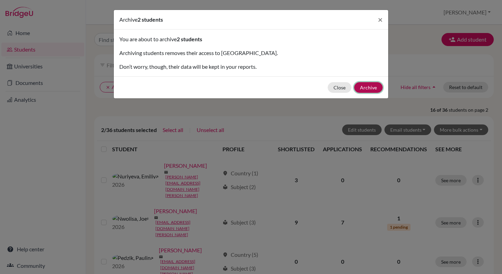
click at [375, 88] on button "Archive" at bounding box center [368, 87] width 29 height 11
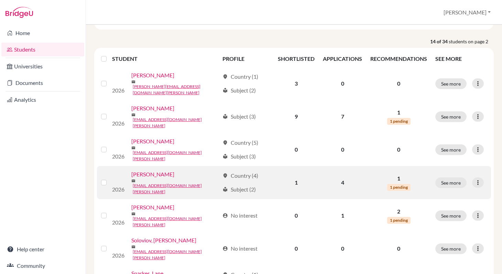
scroll to position [92, 0]
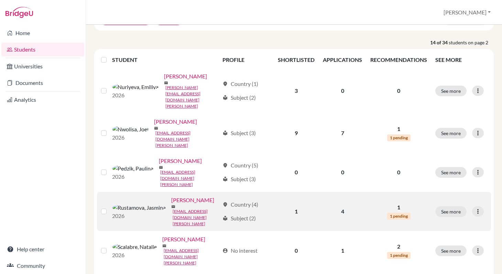
click at [171, 196] on link "[PERSON_NAME]" at bounding box center [192, 200] width 43 height 8
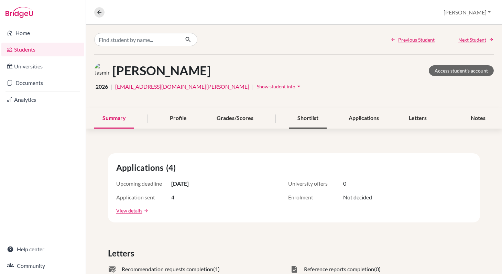
click at [310, 119] on div "Shortlist" at bounding box center [307, 118] width 37 height 20
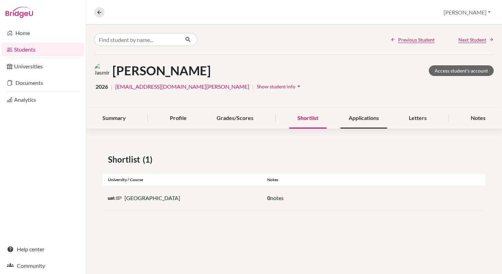
click at [357, 119] on div "Applications" at bounding box center [363, 118] width 47 height 20
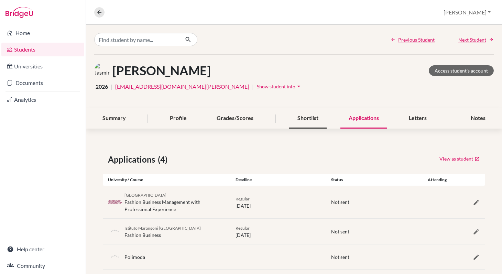
click at [307, 120] on div "Shortlist" at bounding box center [307, 118] width 37 height 20
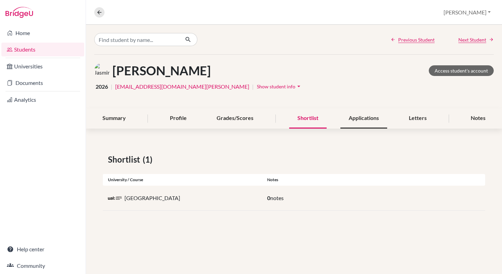
click at [353, 115] on div "Applications" at bounding box center [363, 118] width 47 height 20
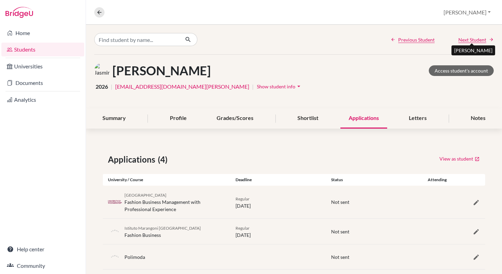
click at [471, 41] on span "Next Student" at bounding box center [472, 39] width 28 height 7
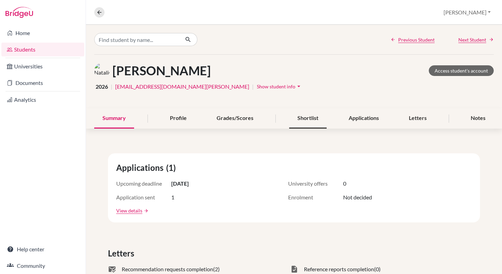
click at [312, 120] on div "Shortlist" at bounding box center [307, 118] width 37 height 20
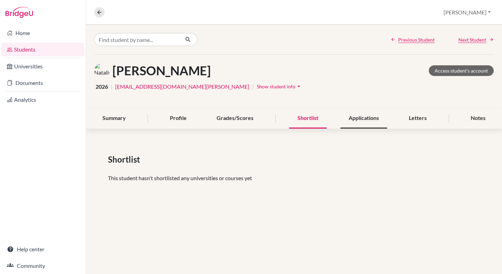
click at [350, 117] on div "Applications" at bounding box center [363, 118] width 47 height 20
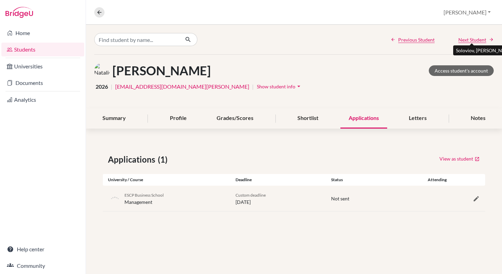
click at [468, 38] on span "Next Student" at bounding box center [472, 39] width 28 height 7
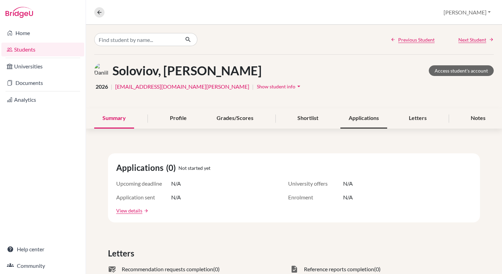
click at [374, 122] on div "Applications" at bounding box center [363, 118] width 47 height 20
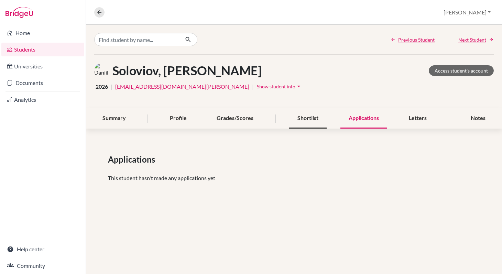
click at [298, 126] on div "Shortlist" at bounding box center [307, 118] width 37 height 20
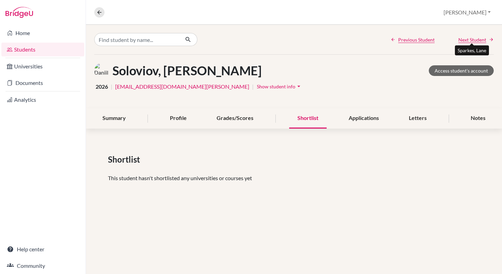
click at [463, 41] on span "Next Student" at bounding box center [472, 39] width 28 height 7
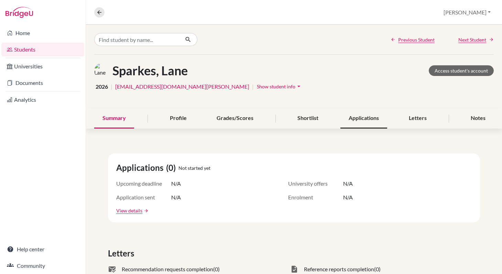
click at [353, 119] on div "Applications" at bounding box center [363, 118] width 47 height 20
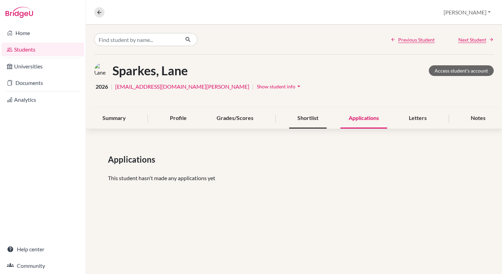
click at [317, 121] on div "Shortlist" at bounding box center [307, 118] width 37 height 20
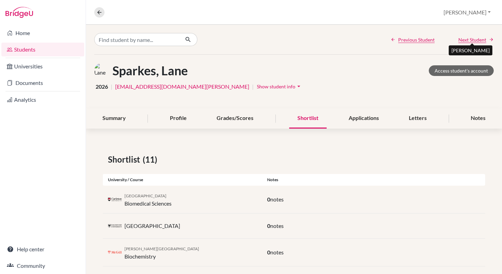
click at [466, 41] on span "Next Student" at bounding box center [472, 39] width 28 height 7
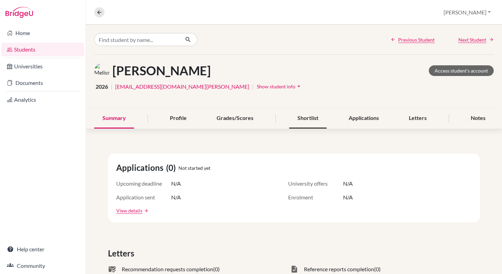
click at [316, 118] on div "Shortlist" at bounding box center [307, 118] width 37 height 20
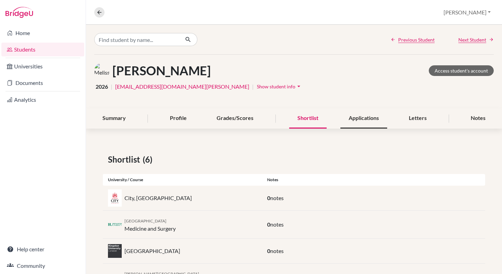
click at [365, 118] on div "Applications" at bounding box center [363, 118] width 47 height 20
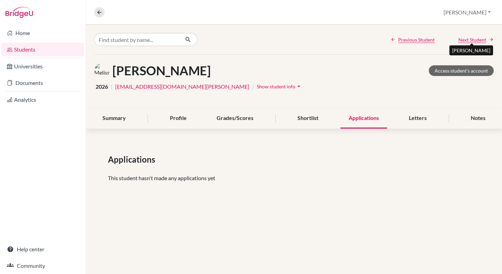
click at [466, 39] on span "Next Student" at bounding box center [472, 39] width 28 height 7
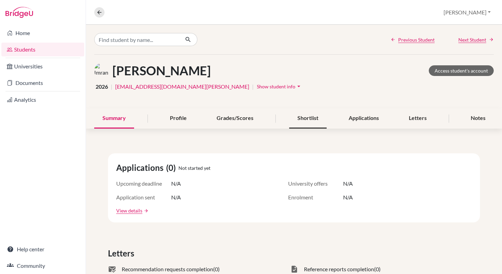
click at [307, 120] on div "Shortlist" at bounding box center [307, 118] width 37 height 20
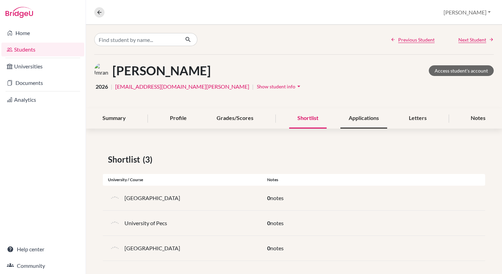
click at [369, 122] on div "Applications" at bounding box center [363, 118] width 47 height 20
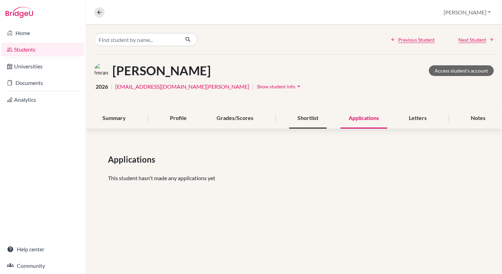
click at [301, 121] on div "Shortlist" at bounding box center [307, 118] width 37 height 20
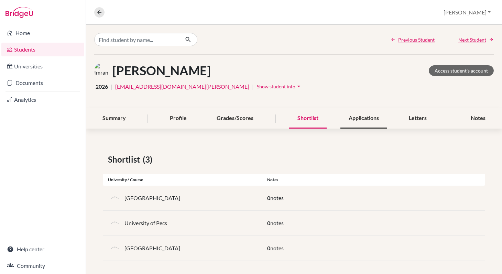
scroll to position [3, 0]
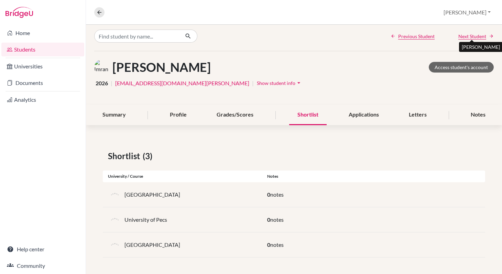
click at [468, 36] on span "Next Student" at bounding box center [472, 36] width 28 height 7
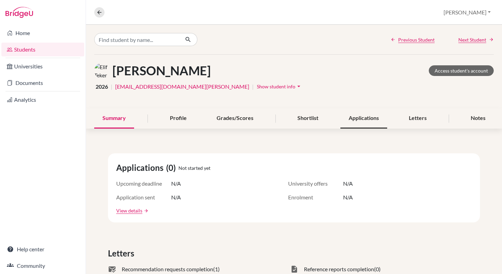
click at [372, 119] on div "Applications" at bounding box center [363, 118] width 47 height 20
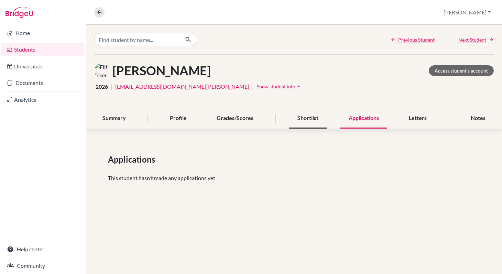
click at [310, 122] on div "Shortlist" at bounding box center [307, 118] width 37 height 20
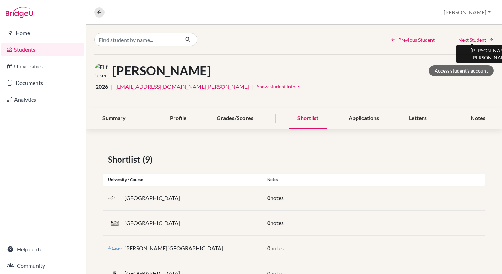
click at [474, 39] on span "Next Student" at bounding box center [472, 39] width 28 height 7
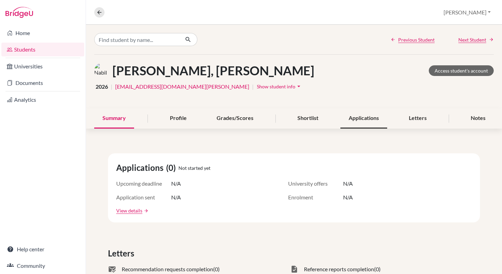
click at [357, 118] on div "Applications" at bounding box center [363, 118] width 47 height 20
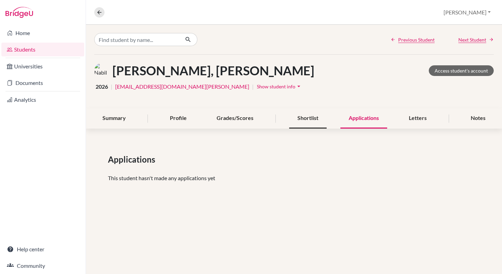
click at [317, 120] on div "Shortlist" at bounding box center [307, 118] width 37 height 20
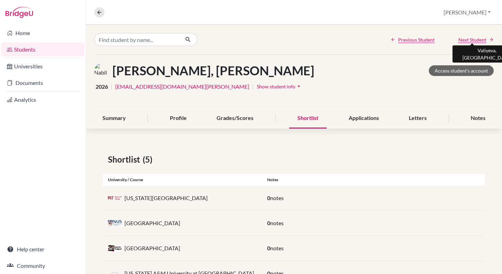
click at [471, 40] on span "Next Student" at bounding box center [472, 39] width 28 height 7
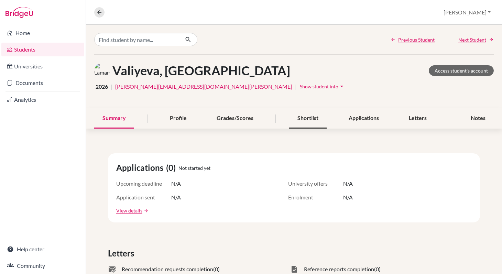
click at [317, 120] on div "Shortlist" at bounding box center [307, 118] width 37 height 20
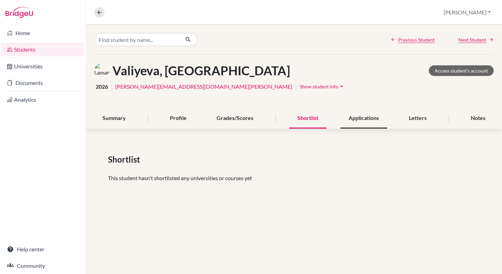
click at [363, 120] on div "Applications" at bounding box center [363, 118] width 47 height 20
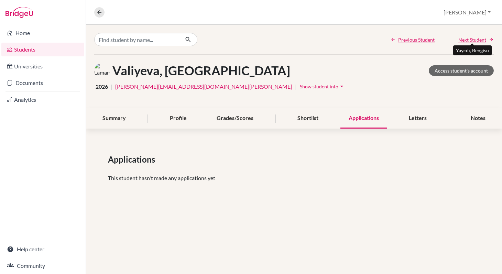
click at [466, 41] on span "Next Student" at bounding box center [472, 39] width 28 height 7
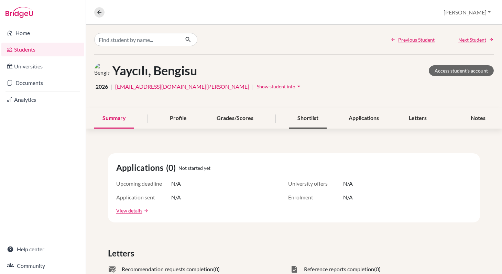
click at [306, 122] on div "Shortlist" at bounding box center [307, 118] width 37 height 20
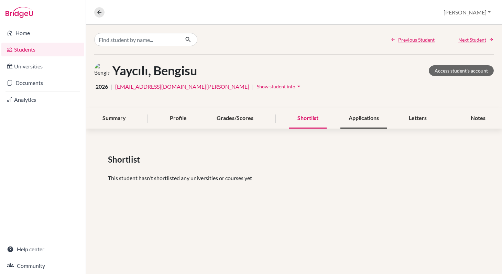
click at [367, 124] on div "Applications" at bounding box center [363, 118] width 47 height 20
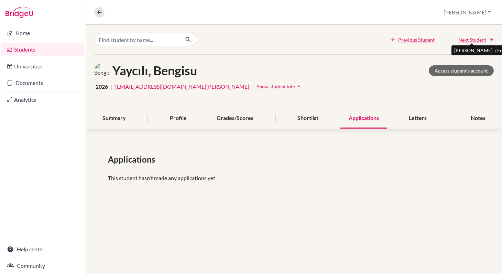
click at [467, 40] on span "Next Student" at bounding box center [472, 39] width 28 height 7
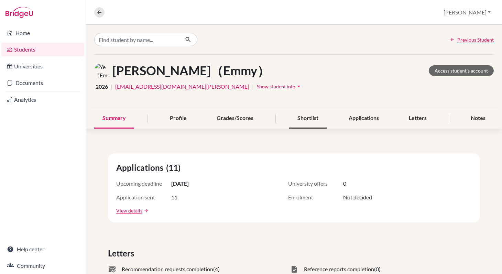
click at [310, 119] on div "Shortlist" at bounding box center [307, 118] width 37 height 20
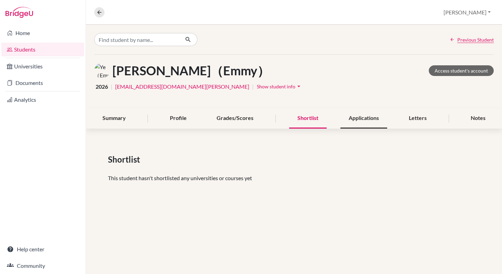
click at [364, 115] on div "Applications" at bounding box center [363, 118] width 47 height 20
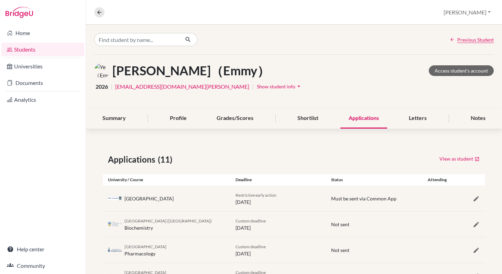
click at [52, 49] on link "Students" at bounding box center [42, 50] width 83 height 14
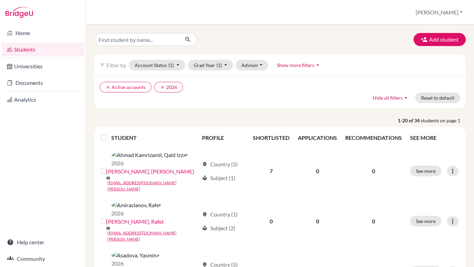
click at [302, 64] on span "Show more filters" at bounding box center [295, 65] width 37 height 6
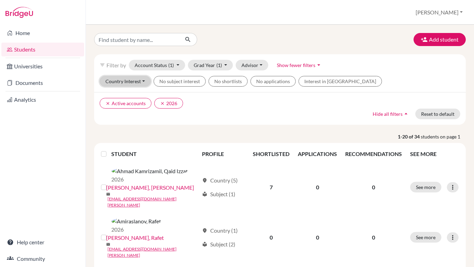
click at [141, 80] on button "Country Interest" at bounding box center [125, 81] width 51 height 11
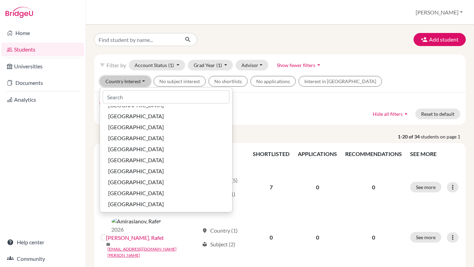
scroll to position [530, 0]
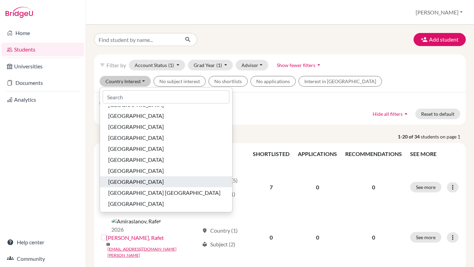
click at [132, 183] on span "United Kingdom" at bounding box center [136, 182] width 56 height 8
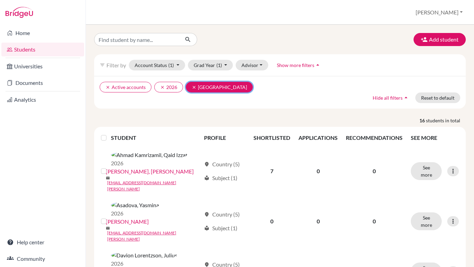
click at [192, 89] on icon "clear" at bounding box center [194, 87] width 5 height 5
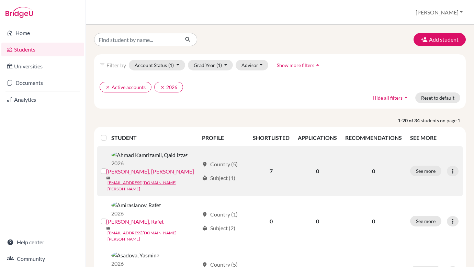
click at [162, 167] on link "[PERSON_NAME], [PERSON_NAME]" at bounding box center [150, 171] width 88 height 8
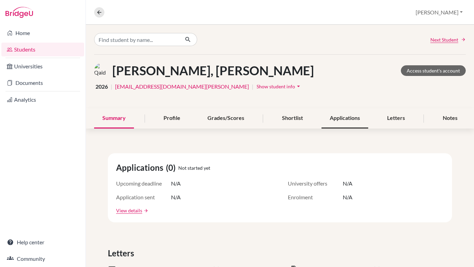
click at [343, 123] on div "Applications" at bounding box center [345, 118] width 47 height 20
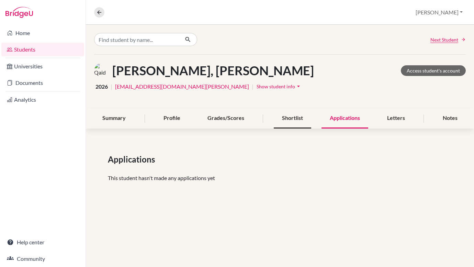
click at [289, 123] on div "Shortlist" at bounding box center [292, 118] width 37 height 20
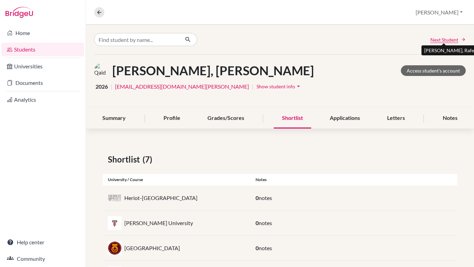
click at [438, 40] on span "Next Student" at bounding box center [445, 39] width 28 height 7
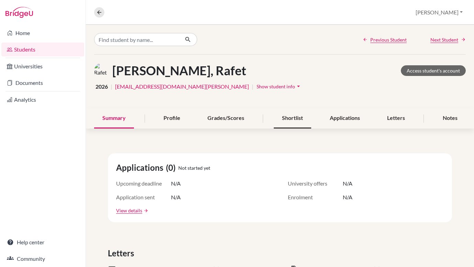
click at [290, 118] on div "Shortlist" at bounding box center [292, 118] width 37 height 20
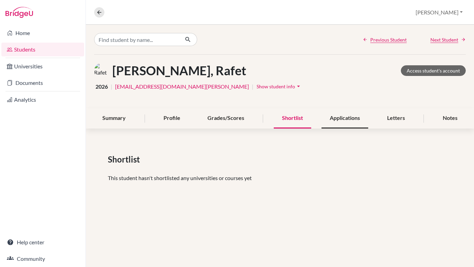
click at [336, 122] on div "Applications" at bounding box center [345, 118] width 47 height 20
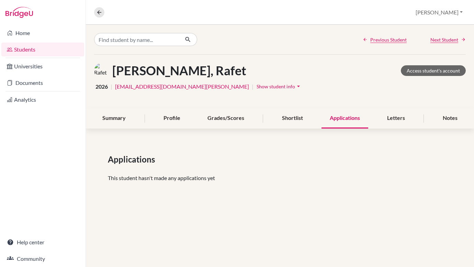
click at [450, 41] on span "Next Student" at bounding box center [445, 39] width 28 height 7
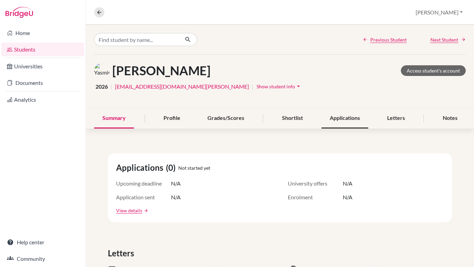
click at [339, 123] on div "Applications" at bounding box center [345, 118] width 47 height 20
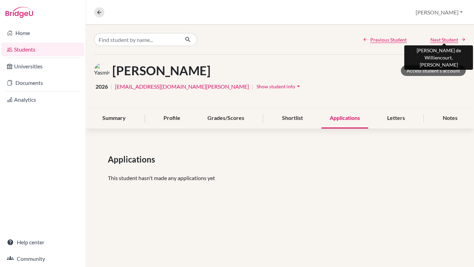
click at [443, 40] on span "Next Student" at bounding box center [445, 39] width 28 height 7
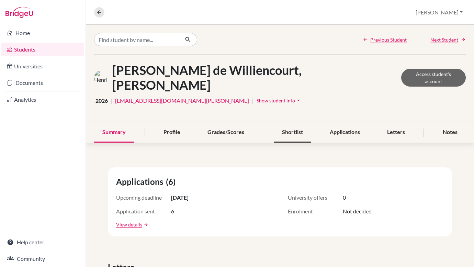
click at [296, 122] on div "Shortlist" at bounding box center [292, 132] width 37 height 20
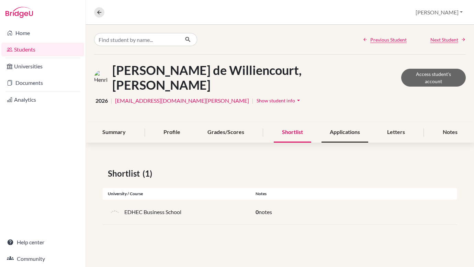
click at [346, 124] on div "Applications" at bounding box center [345, 132] width 47 height 20
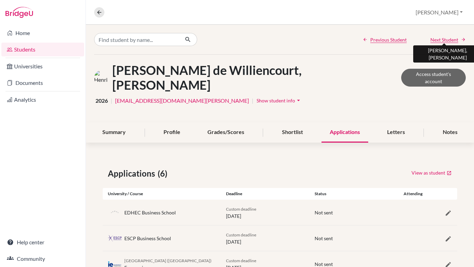
click at [442, 39] on span "Next Student" at bounding box center [445, 39] width 28 height 7
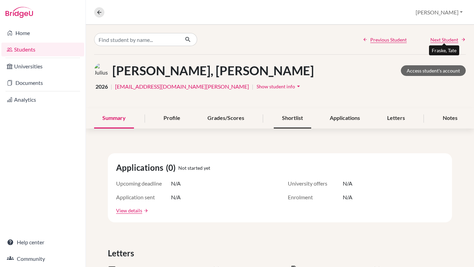
click at [289, 123] on div "Shortlist" at bounding box center [292, 118] width 37 height 20
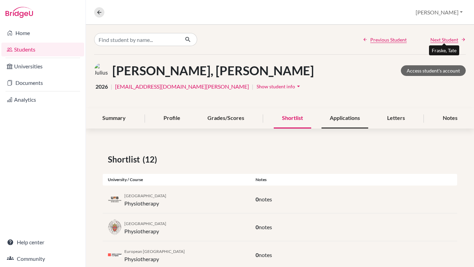
click at [352, 121] on div "Applications" at bounding box center [345, 118] width 47 height 20
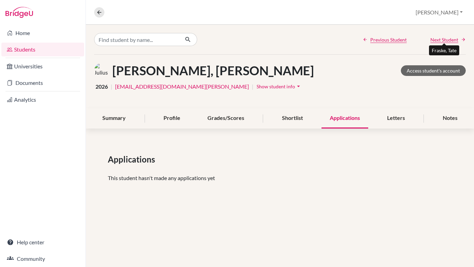
click at [442, 38] on span "Next Student" at bounding box center [445, 39] width 28 height 7
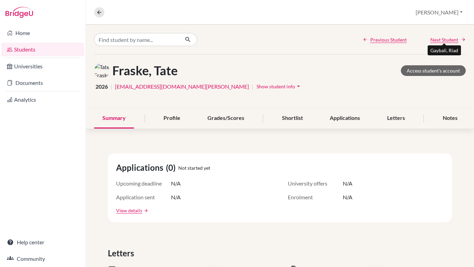
click at [442, 39] on span "Next Student" at bounding box center [445, 39] width 28 height 7
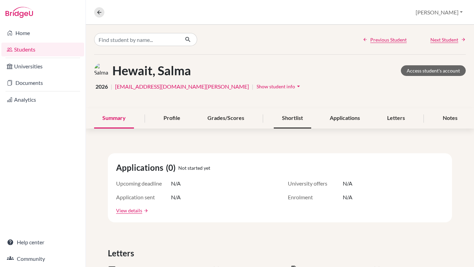
click at [299, 121] on div "Shortlist" at bounding box center [292, 118] width 37 height 20
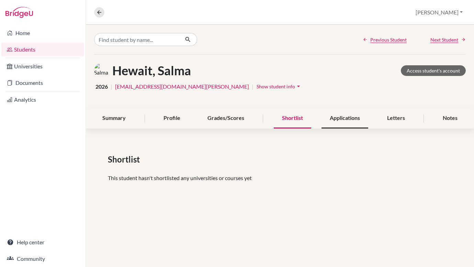
click at [345, 123] on div "Applications" at bounding box center [345, 118] width 47 height 20
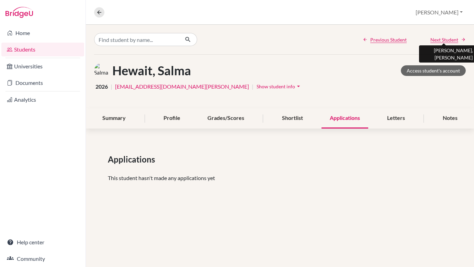
click at [457, 37] on span "Next Student" at bounding box center [445, 39] width 28 height 7
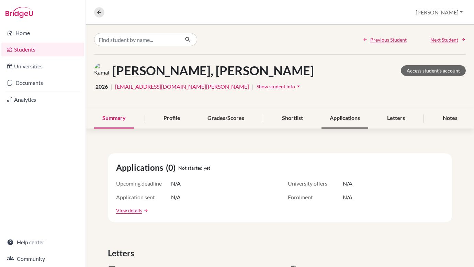
click at [338, 119] on div "Applications" at bounding box center [345, 118] width 47 height 20
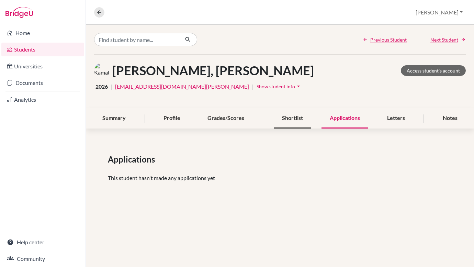
click at [297, 123] on div "Shortlist" at bounding box center [292, 118] width 37 height 20
